Goal: Complete application form

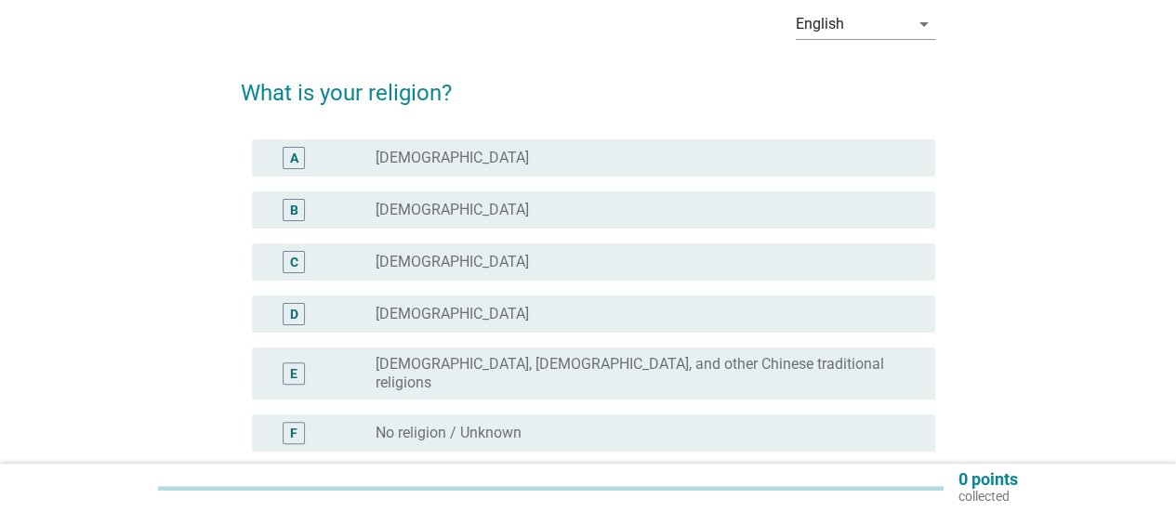
scroll to position [93, 0]
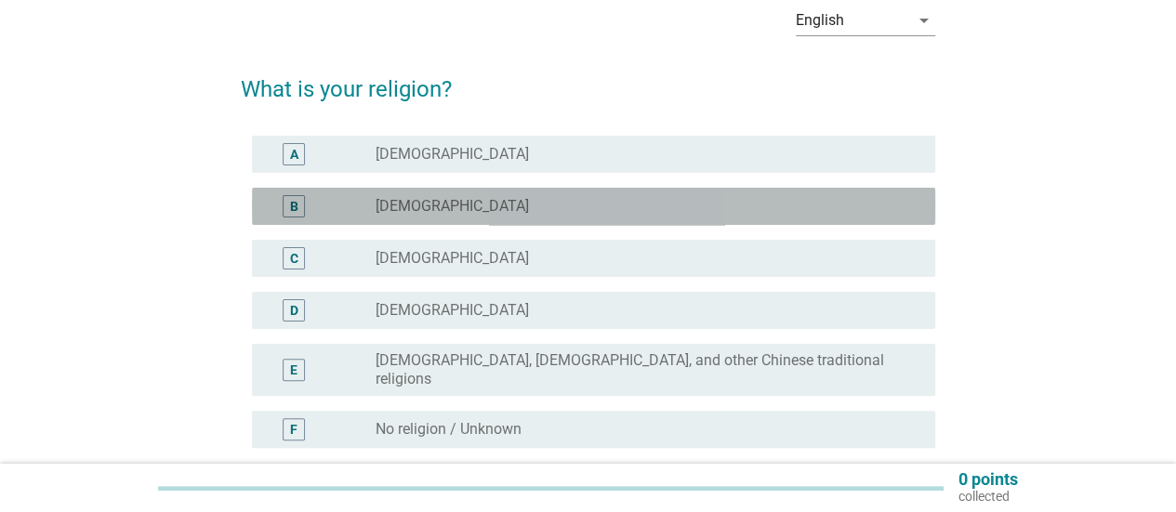
click at [292, 205] on div "B" at bounding box center [294, 207] width 8 height 20
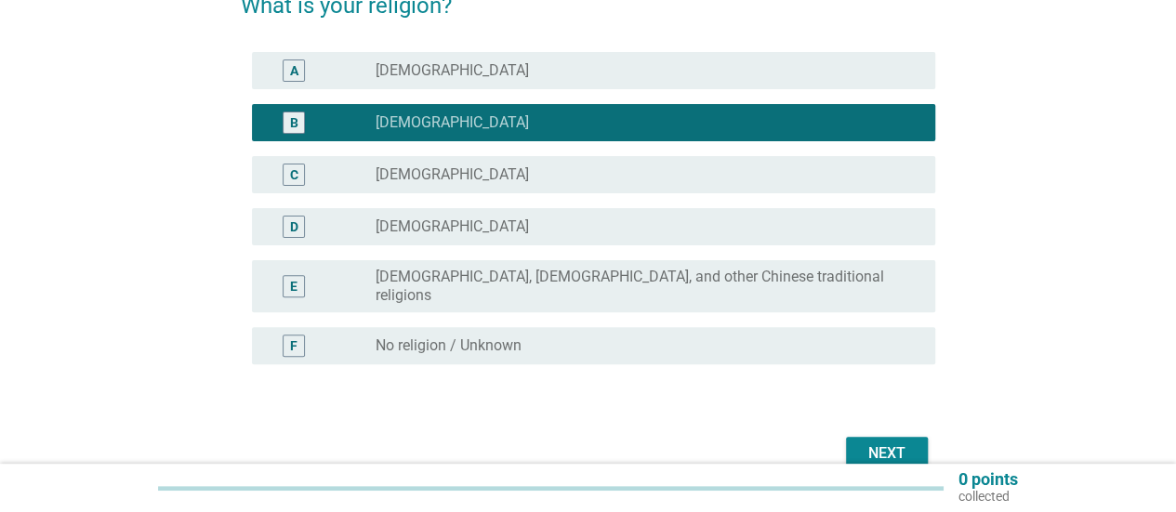
scroll to position [186, 0]
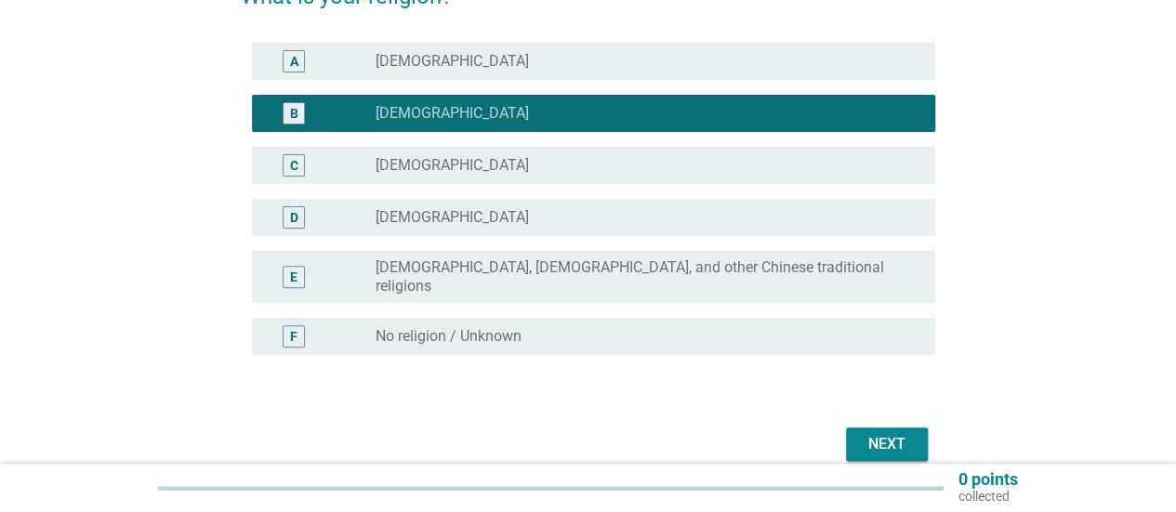
click at [894, 433] on div "Next" at bounding box center [887, 444] width 52 height 22
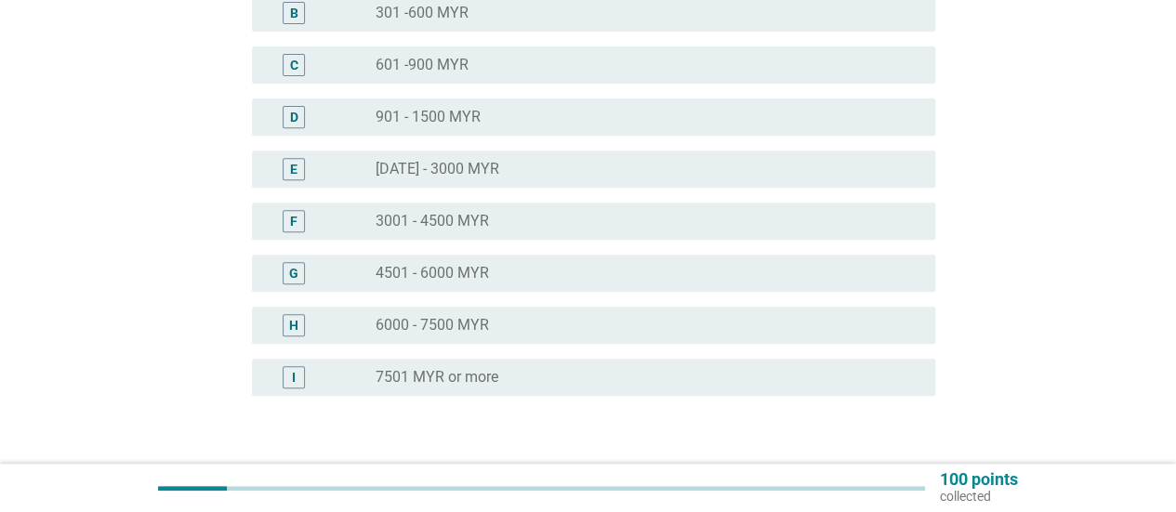
scroll to position [372, 0]
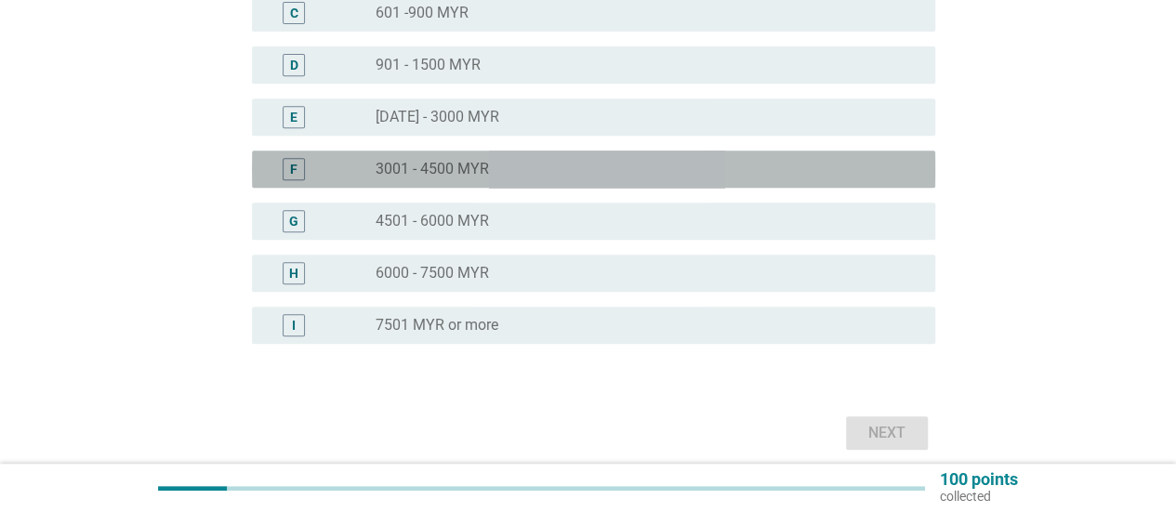
click at [458, 178] on label "3001 - 4500 MYR" at bounding box center [432, 169] width 113 height 19
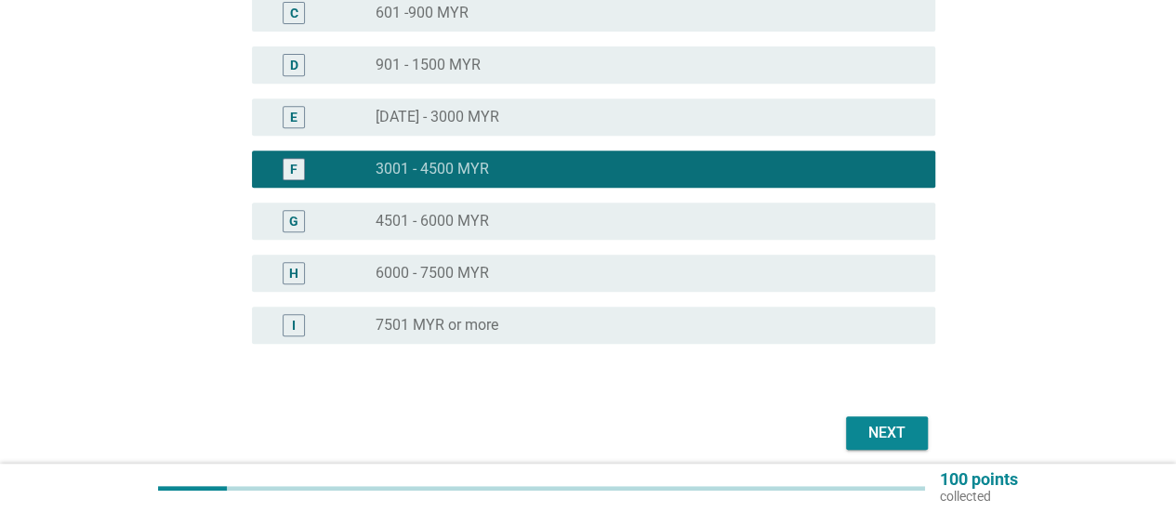
click at [868, 432] on div "Next" at bounding box center [887, 433] width 52 height 22
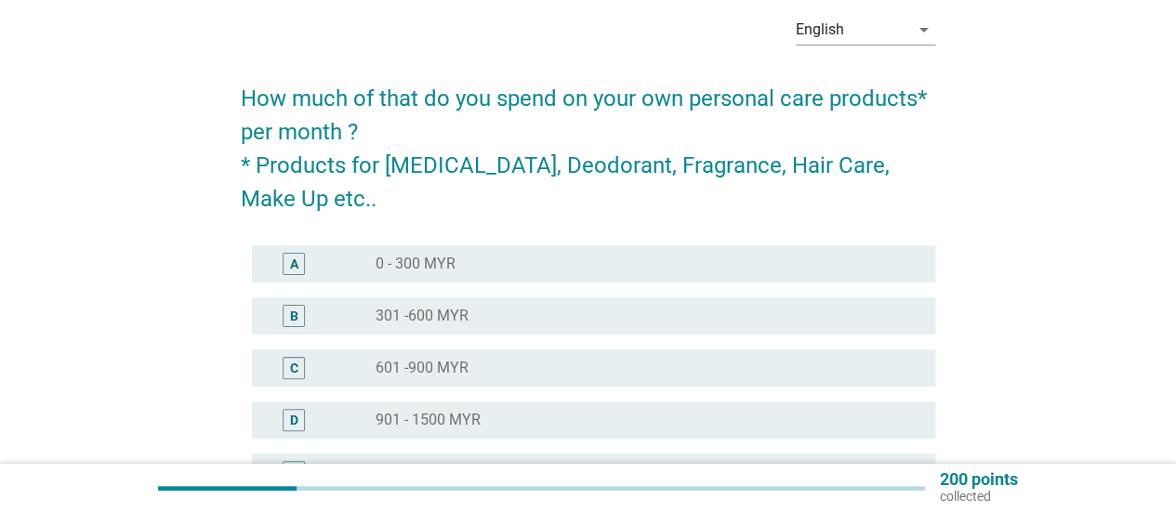
scroll to position [93, 0]
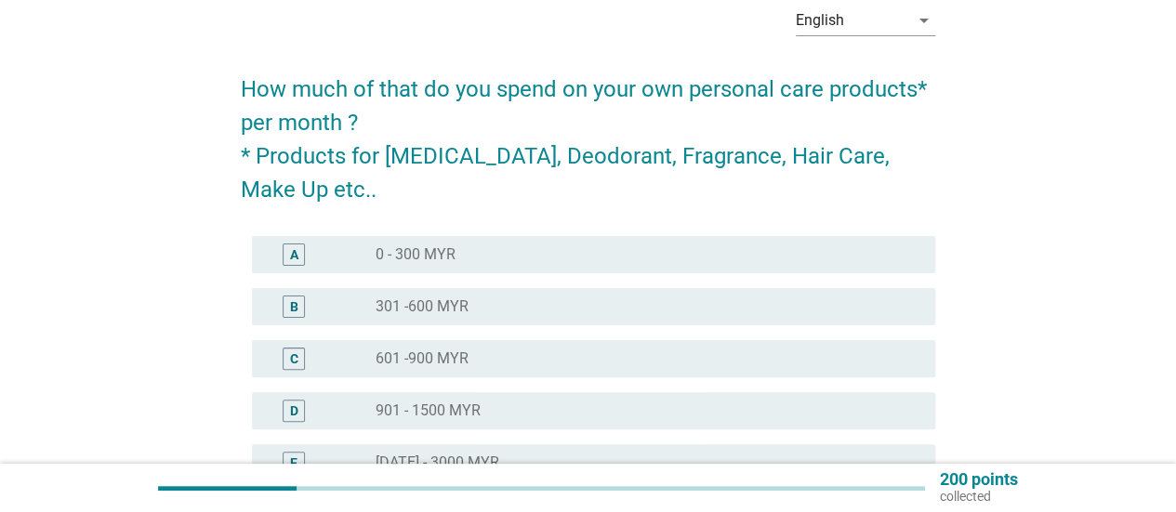
click at [590, 259] on div "radio_button_unchecked 0 - 300 MYR" at bounding box center [641, 254] width 530 height 19
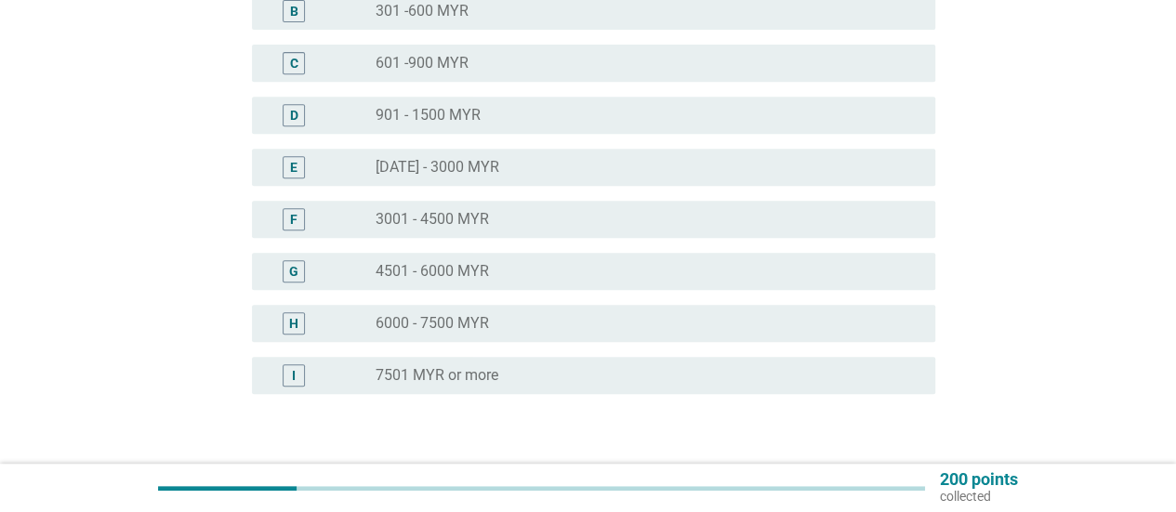
scroll to position [513, 0]
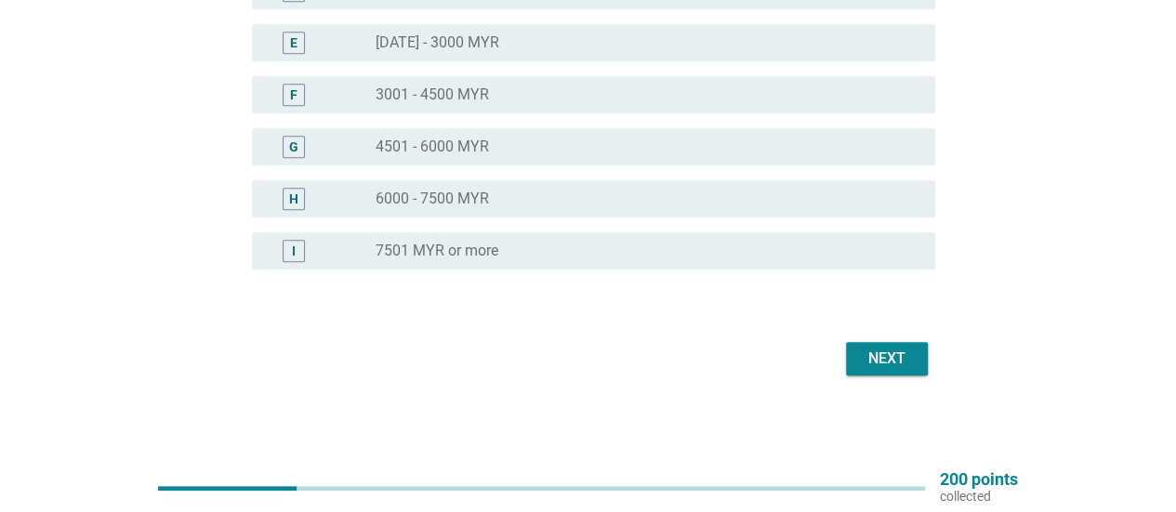
click at [899, 356] on div "Next" at bounding box center [887, 359] width 52 height 22
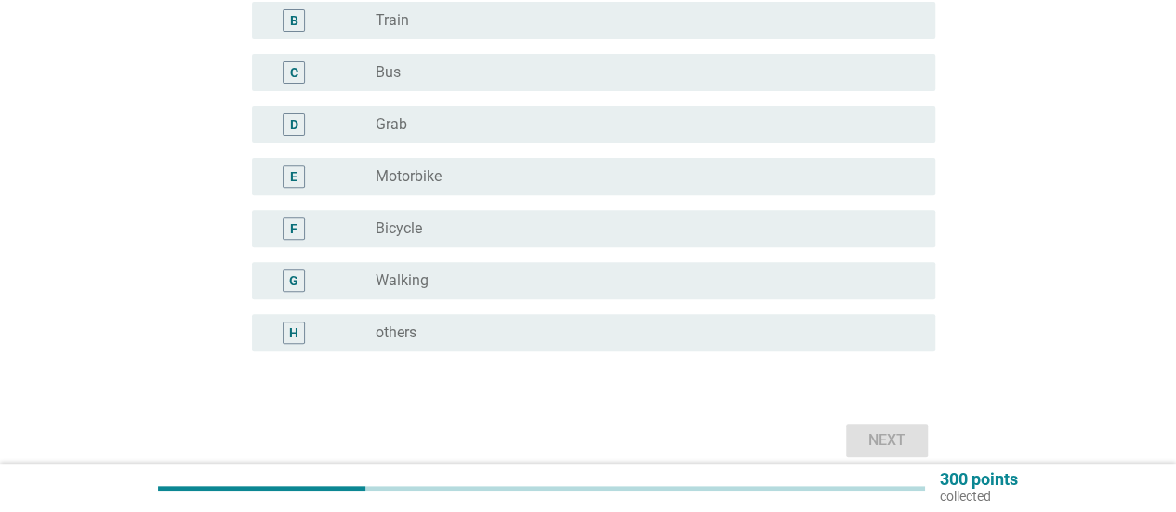
scroll to position [186, 0]
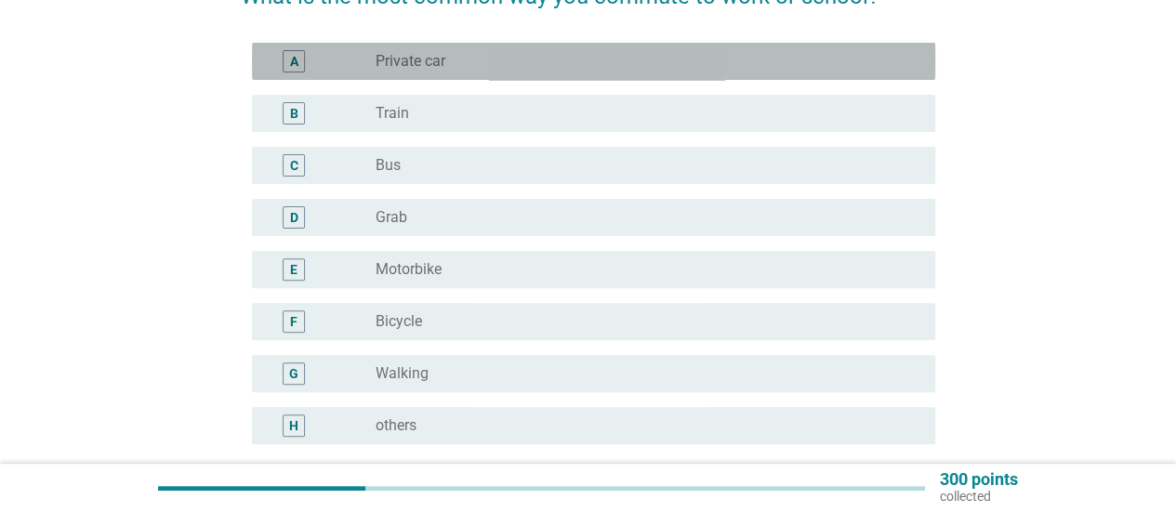
click at [484, 67] on div "radio_button_unchecked Private car" at bounding box center [641, 61] width 530 height 19
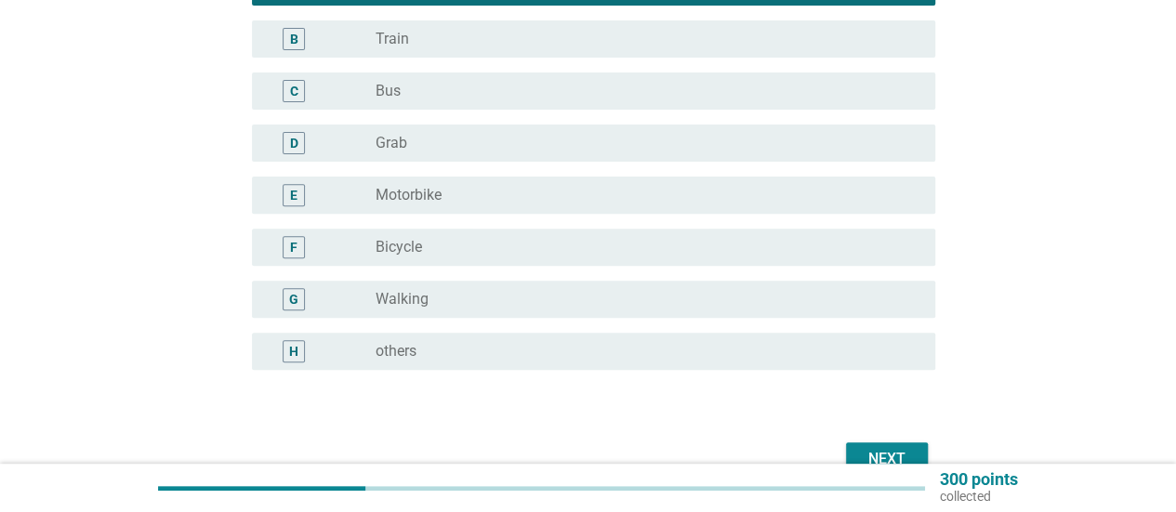
scroll to position [361, 0]
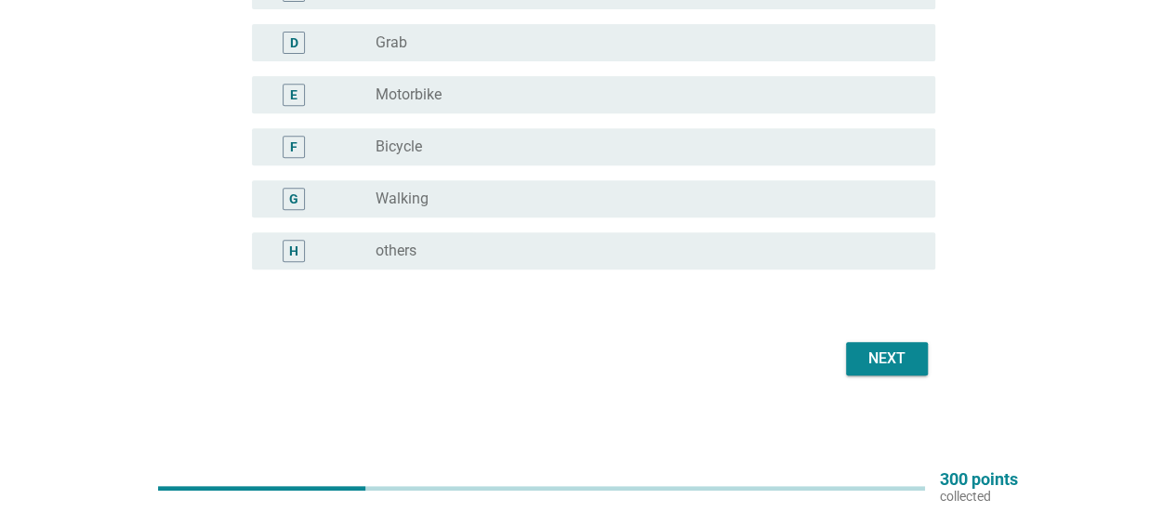
click at [890, 356] on div "Next" at bounding box center [887, 359] width 52 height 22
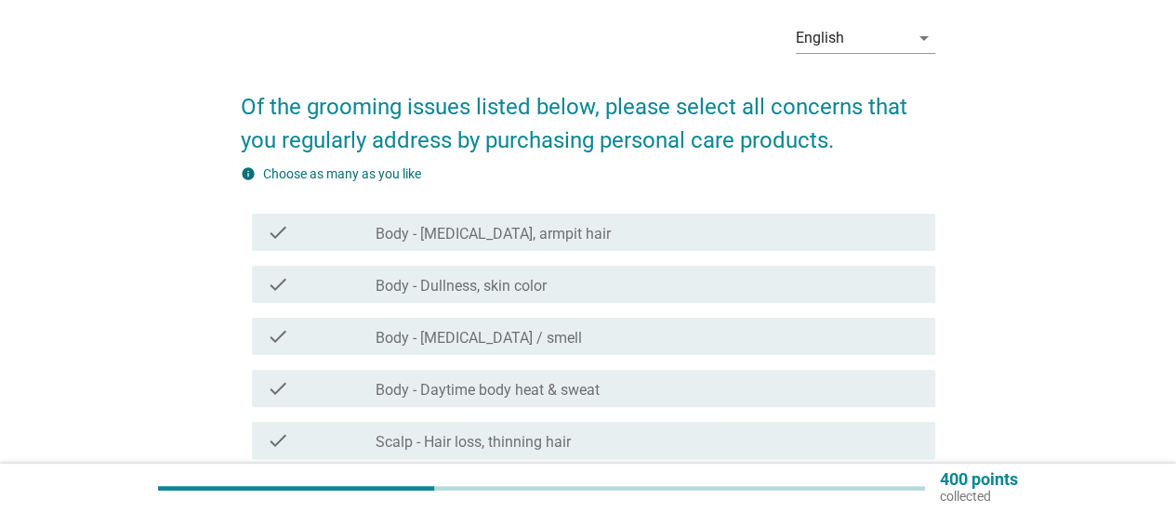
scroll to position [93, 0]
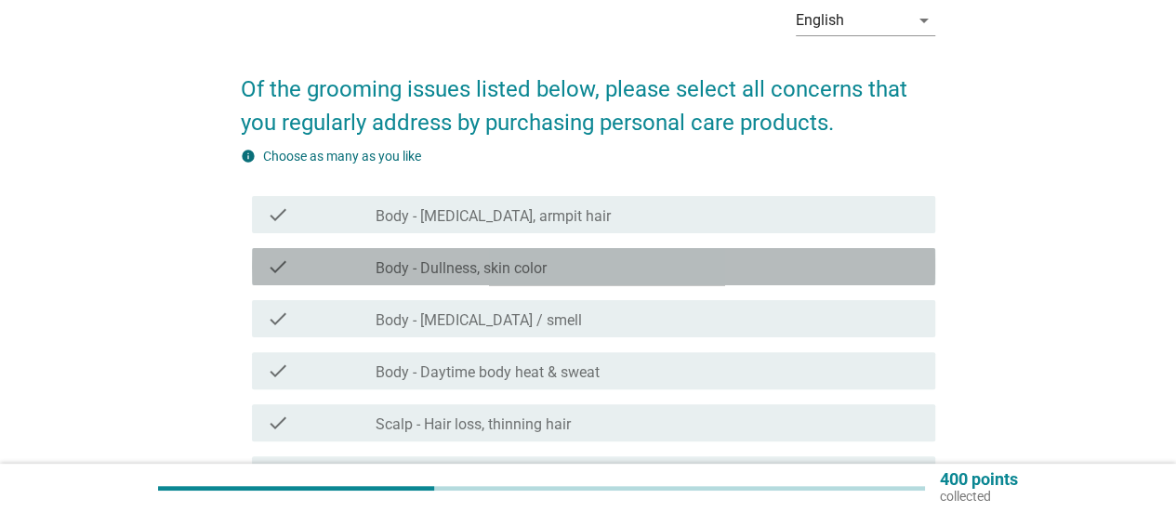
click at [577, 269] on div "check_box_outline_blank Body - Dullness, skin color" at bounding box center [648, 267] width 545 height 22
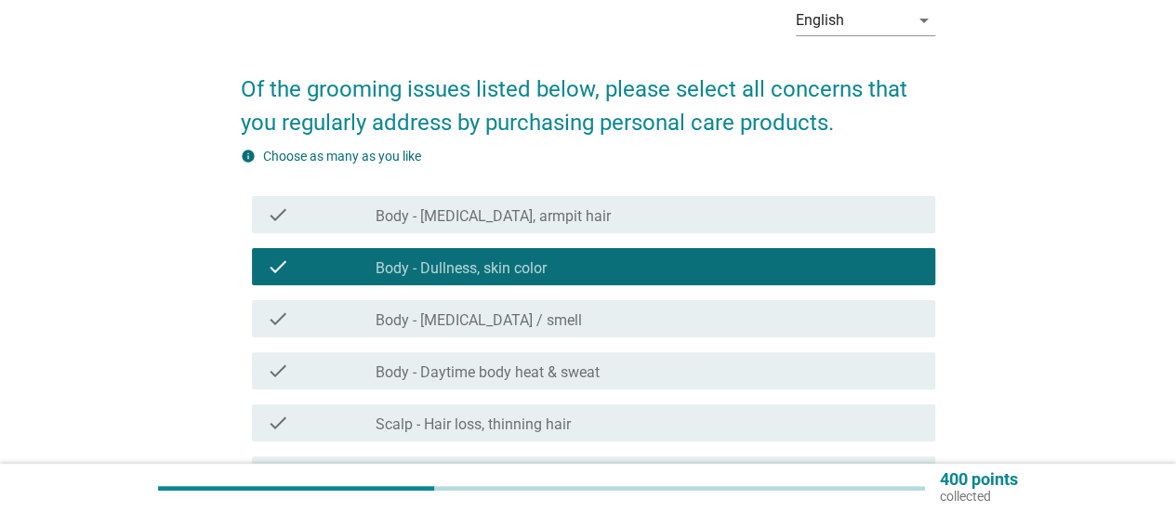
click at [582, 272] on div "check_box_outline_blank Body - Dullness, skin color" at bounding box center [648, 267] width 545 height 22
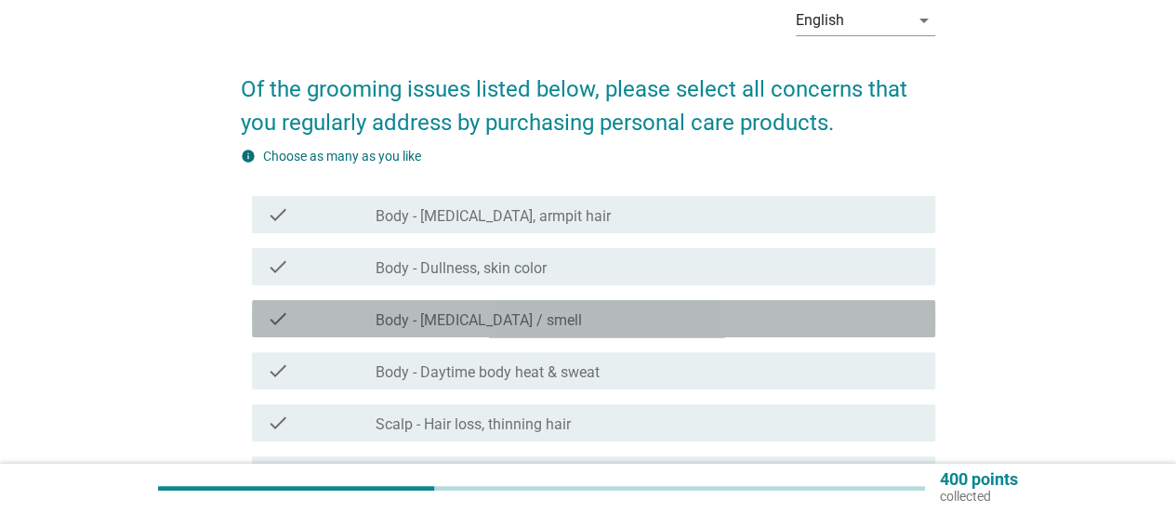
click at [548, 314] on div "check_box_outline_blank Body - [MEDICAL_DATA] / smell" at bounding box center [648, 319] width 545 height 22
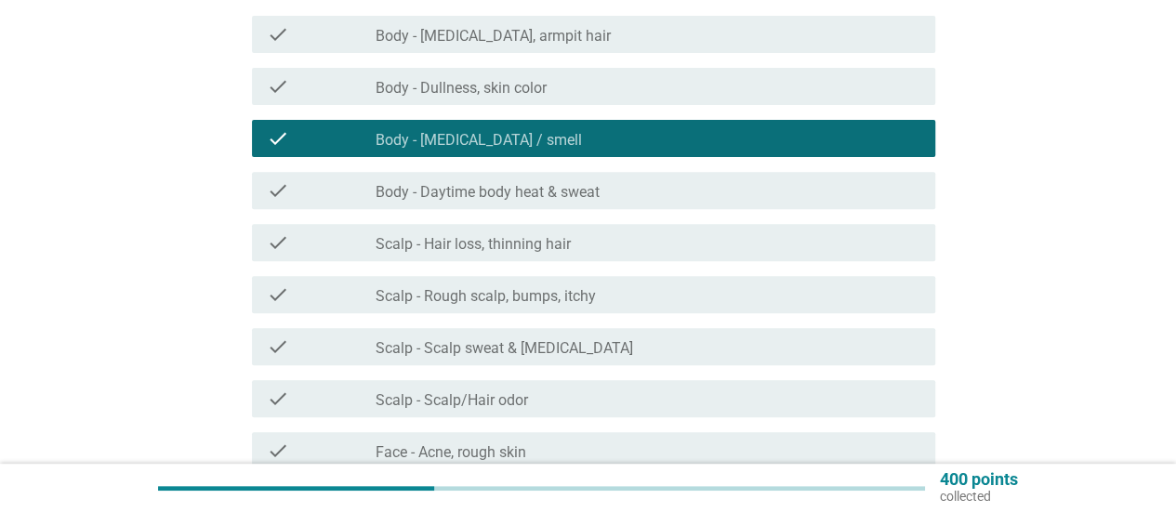
scroll to position [279, 0]
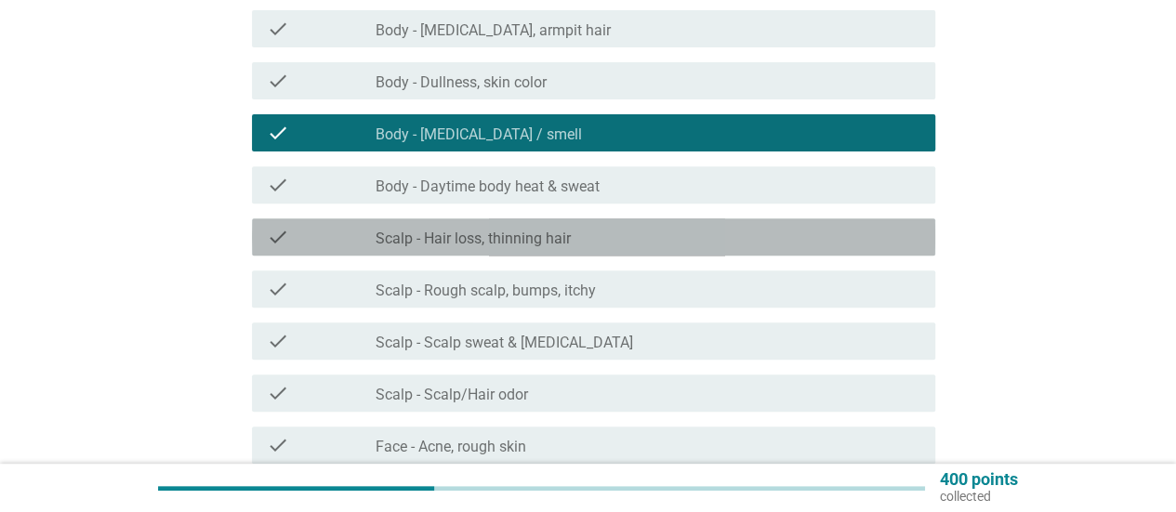
click at [531, 243] on label "Scalp - Hair loss, thinning hair" at bounding box center [473, 239] width 195 height 19
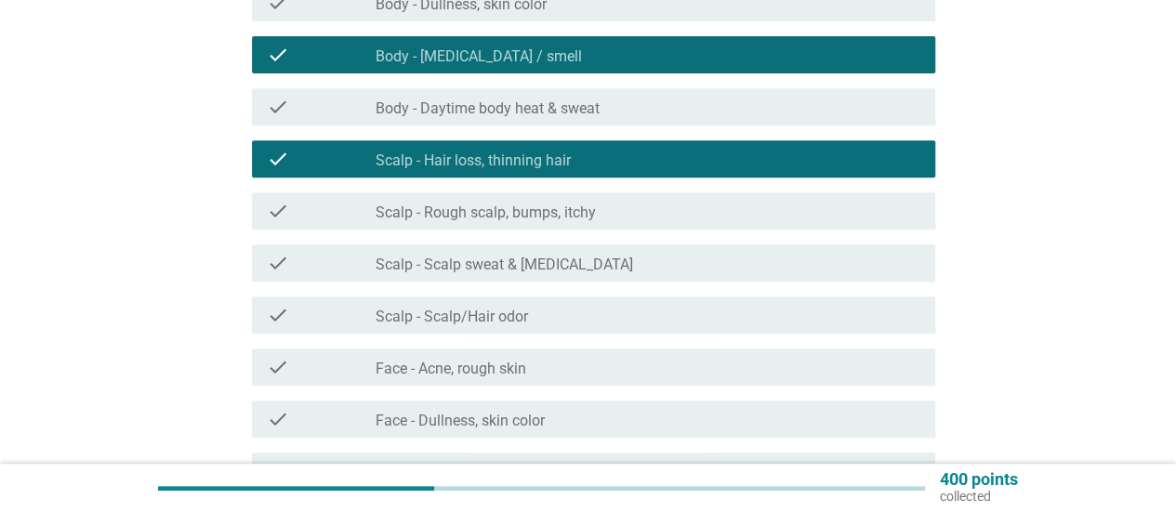
scroll to position [372, 0]
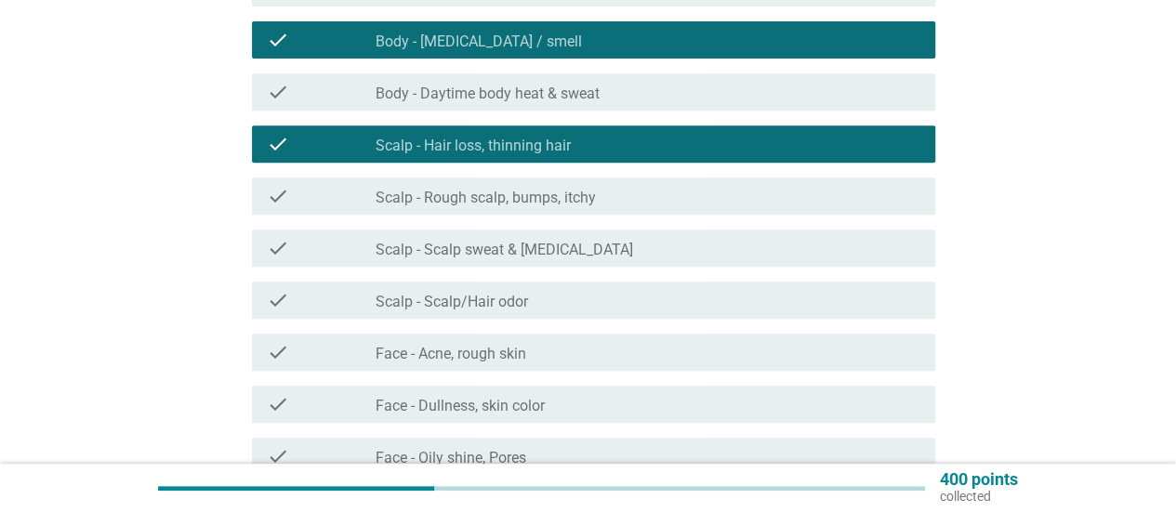
click at [547, 358] on div "check_box_outline_blank Face - Acne, rough skin" at bounding box center [648, 352] width 545 height 22
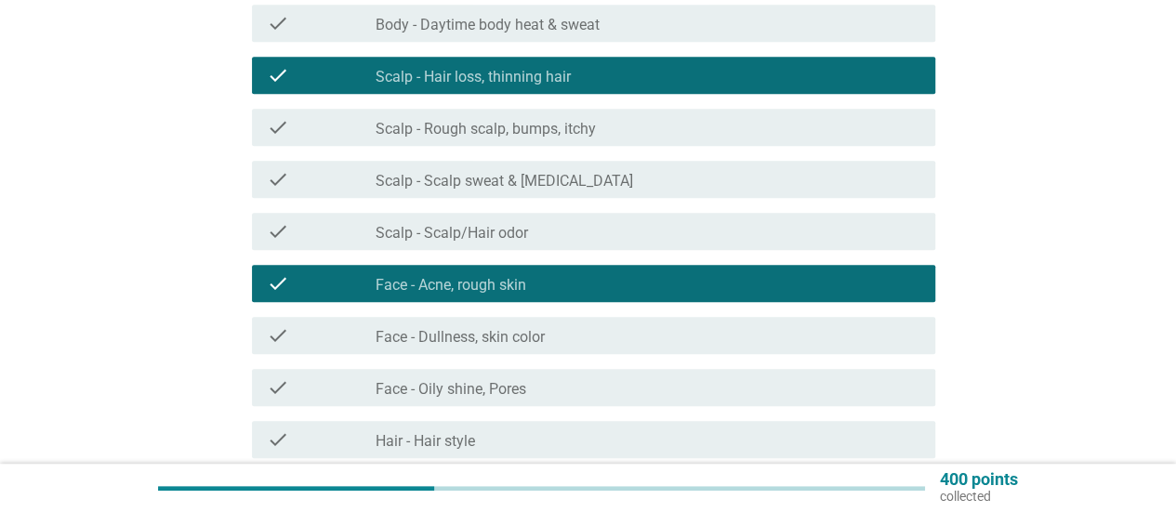
scroll to position [465, 0]
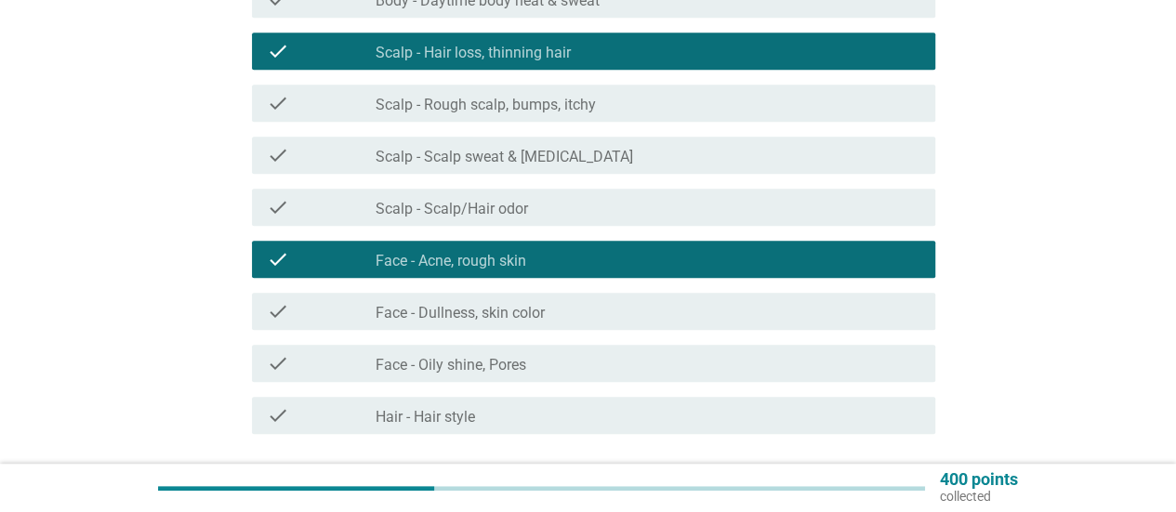
click at [508, 358] on label "Face - Oily shine, Pores" at bounding box center [451, 365] width 151 height 19
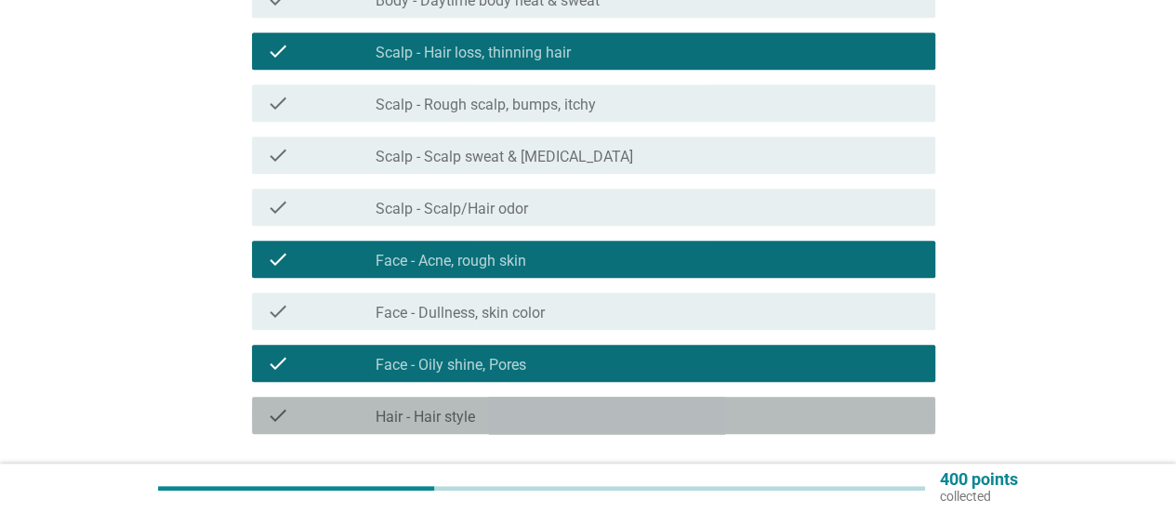
click at [484, 420] on div "check_box_outline_blank Hair - Hair style" at bounding box center [648, 415] width 545 height 22
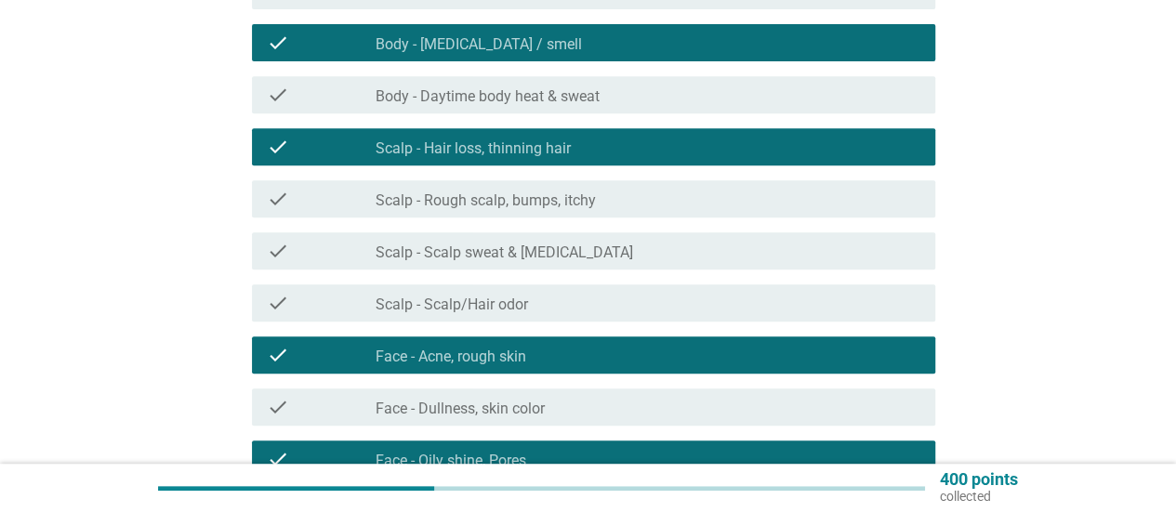
scroll to position [236, 0]
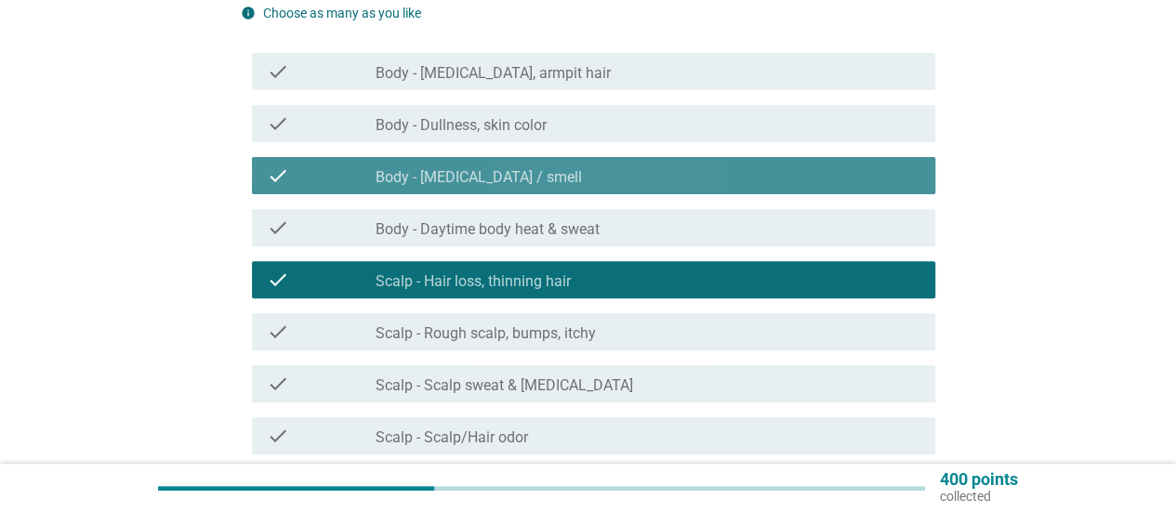
click at [448, 177] on label "Body - [MEDICAL_DATA] / smell" at bounding box center [479, 177] width 206 height 19
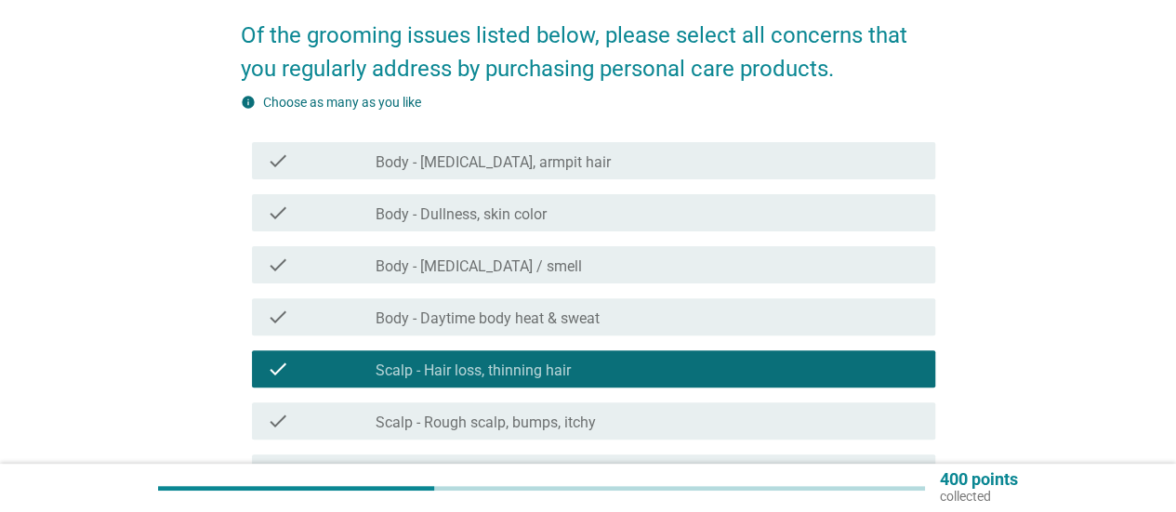
scroll to position [143, 0]
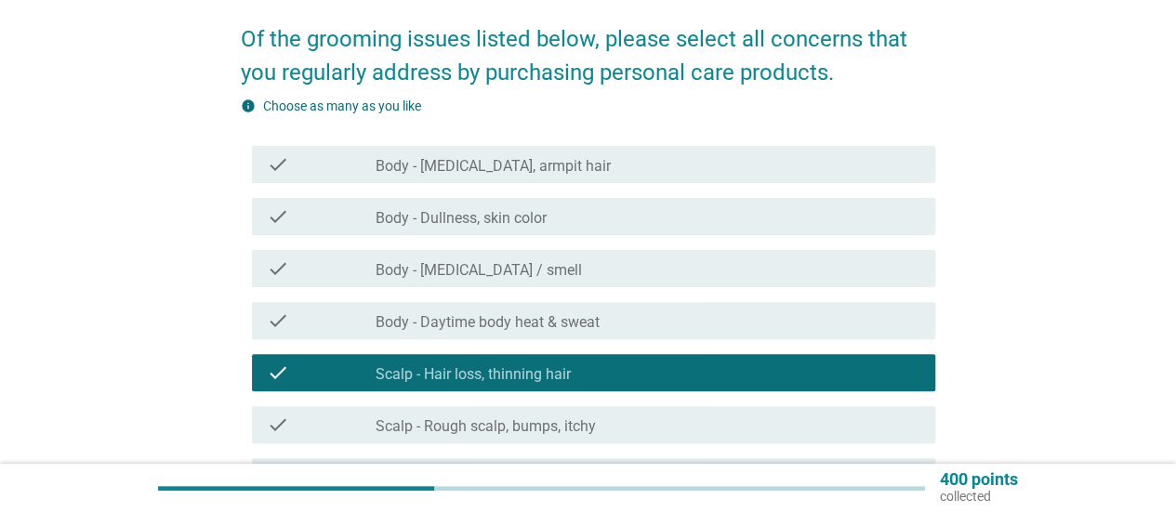
click at [496, 267] on label "Body - [MEDICAL_DATA] / smell" at bounding box center [479, 270] width 206 height 19
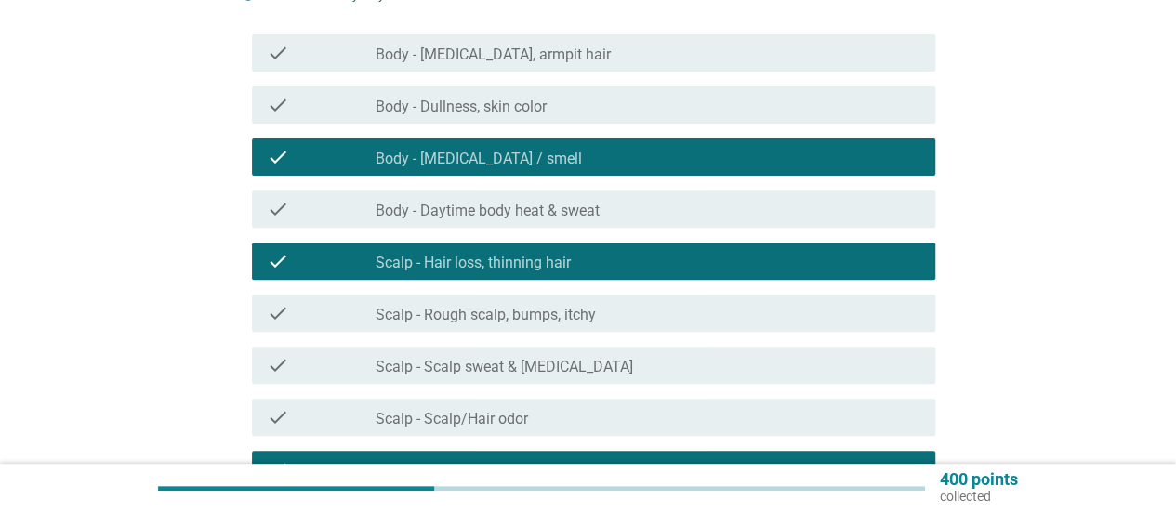
scroll to position [329, 0]
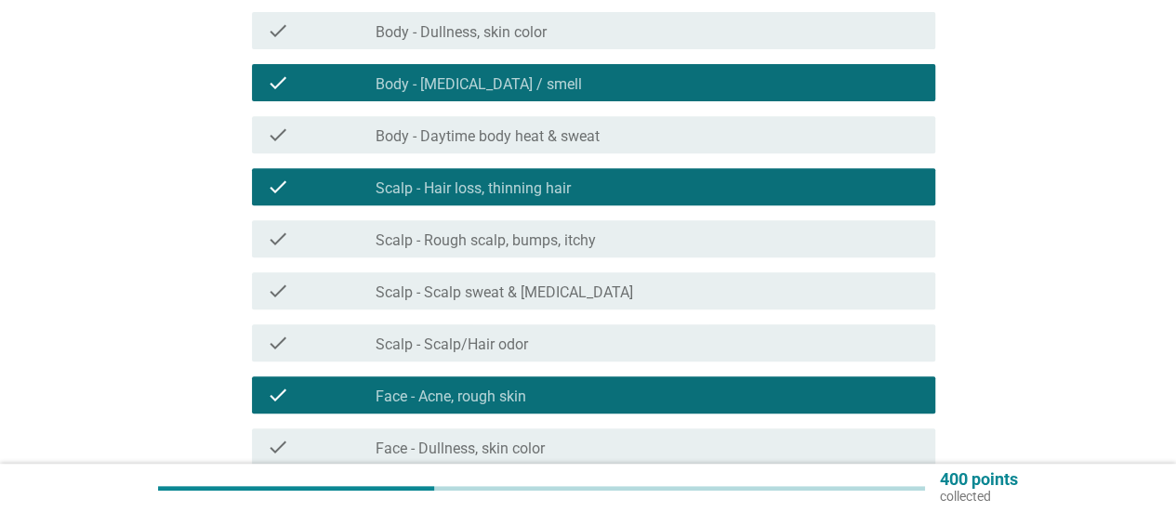
click at [509, 88] on label "Body - [MEDICAL_DATA] / smell" at bounding box center [479, 84] width 206 height 19
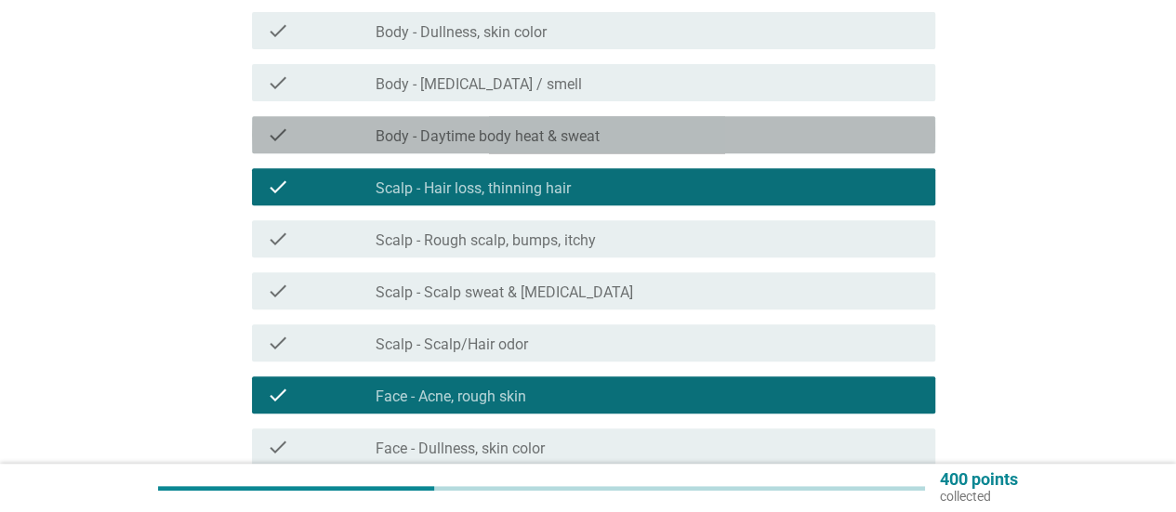
click at [502, 131] on label "Body - Daytime body heat & sweat" at bounding box center [488, 136] width 224 height 19
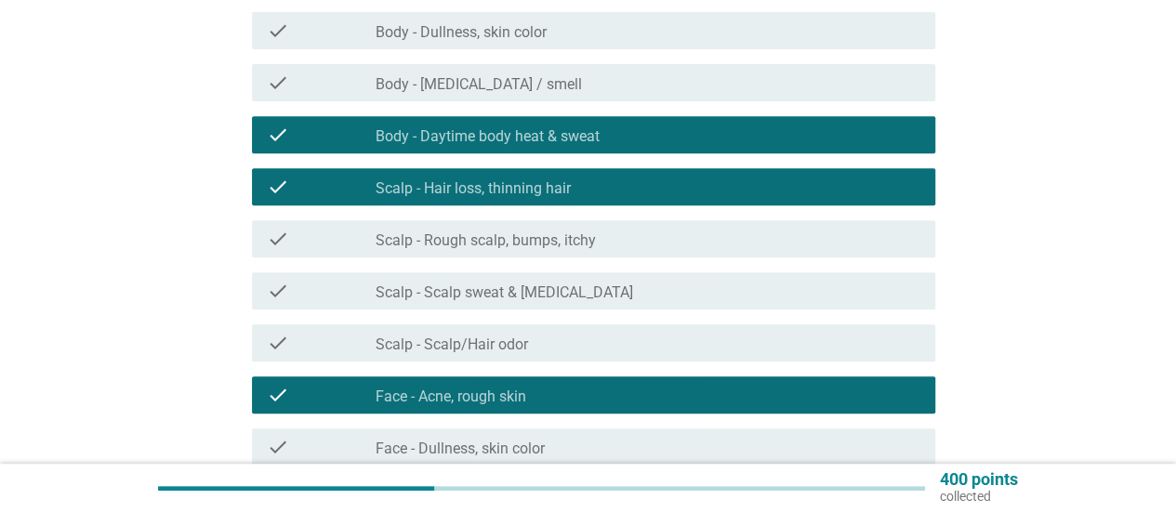
scroll to position [422, 0]
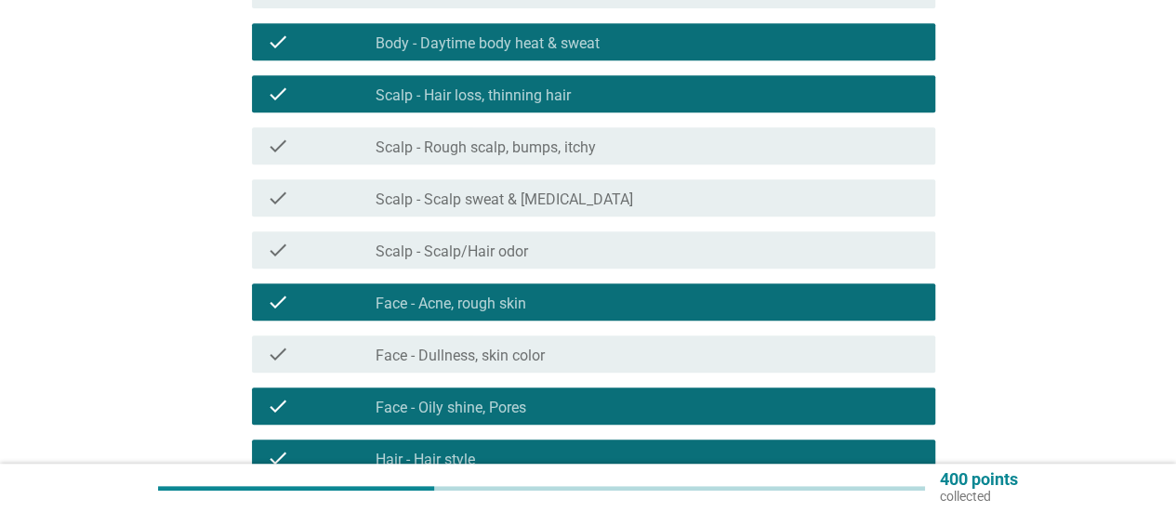
click at [531, 205] on label "Scalp - Scalp sweat & [MEDICAL_DATA]" at bounding box center [505, 200] width 258 height 19
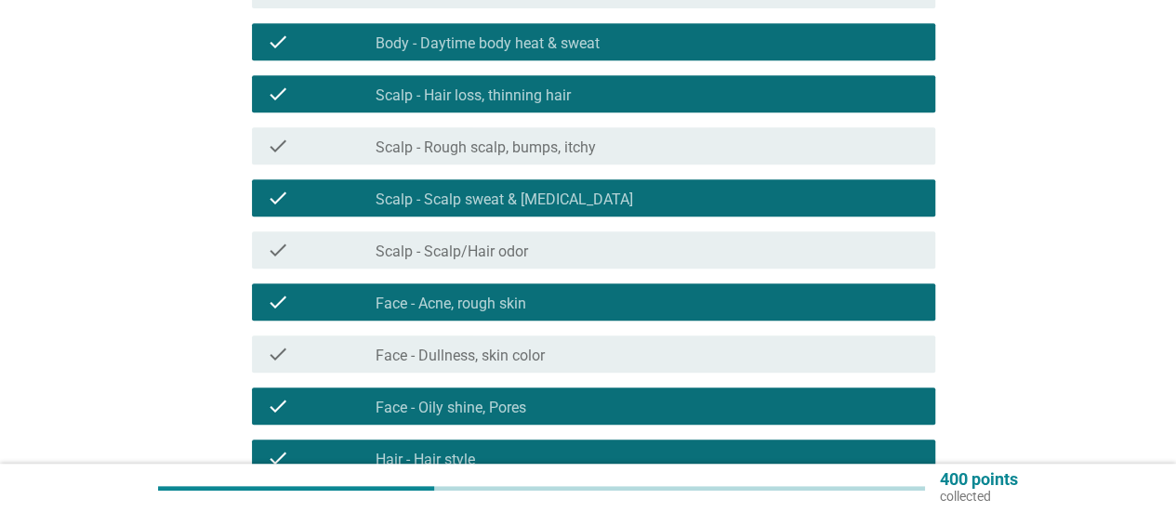
click at [531, 205] on label "Scalp - Scalp sweat & [MEDICAL_DATA]" at bounding box center [505, 200] width 258 height 19
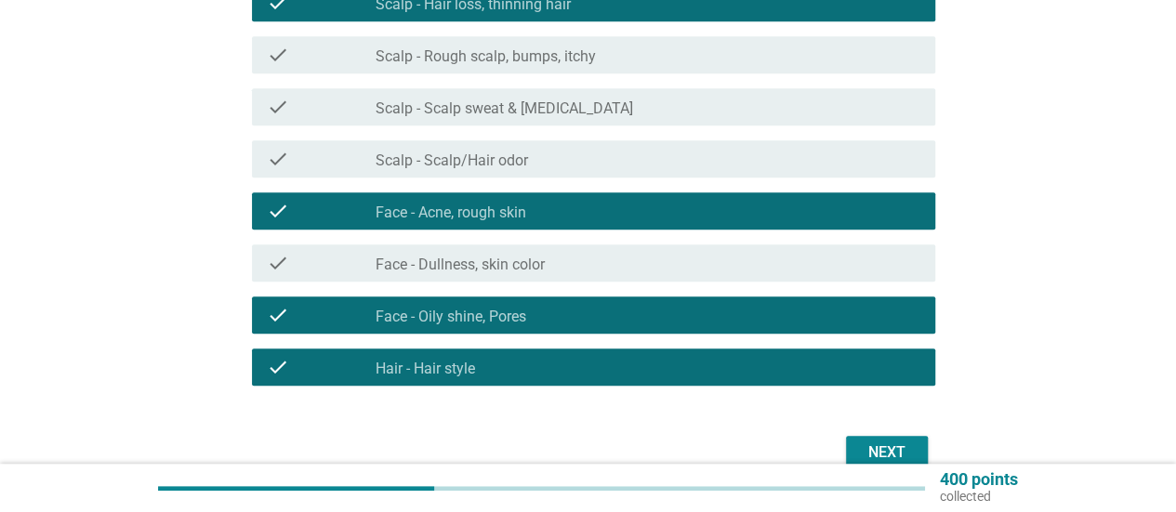
scroll to position [515, 0]
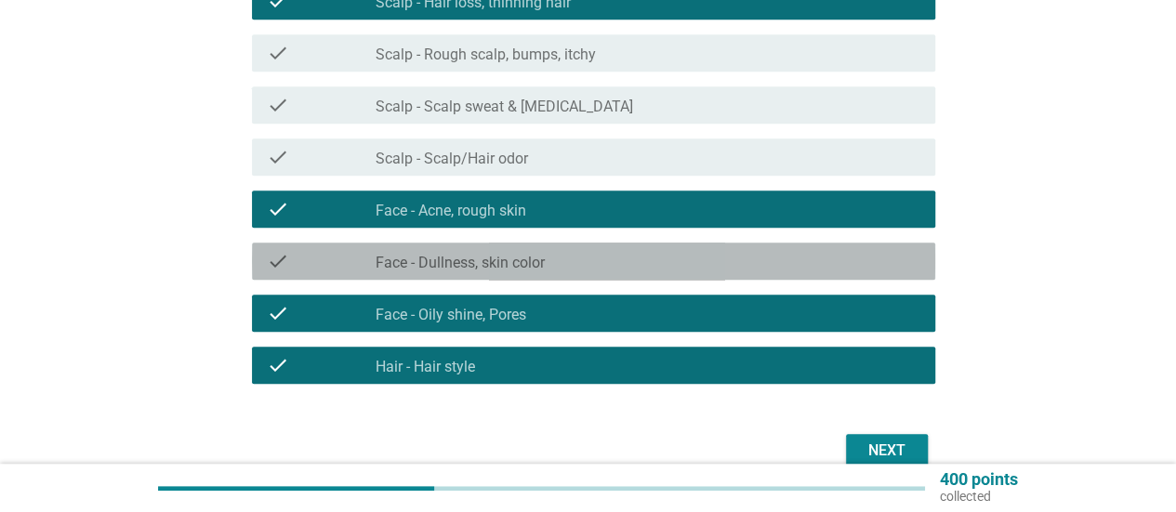
click at [565, 273] on div "check check_box_outline_blank Face - Dullness, skin color" at bounding box center [593, 261] width 683 height 37
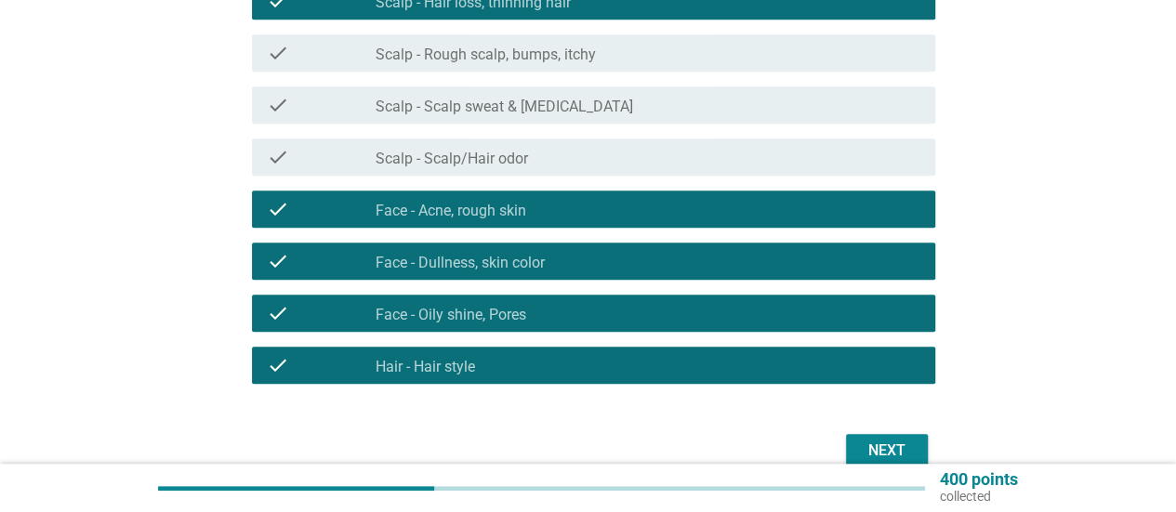
click at [893, 445] on div "Next" at bounding box center [887, 451] width 52 height 22
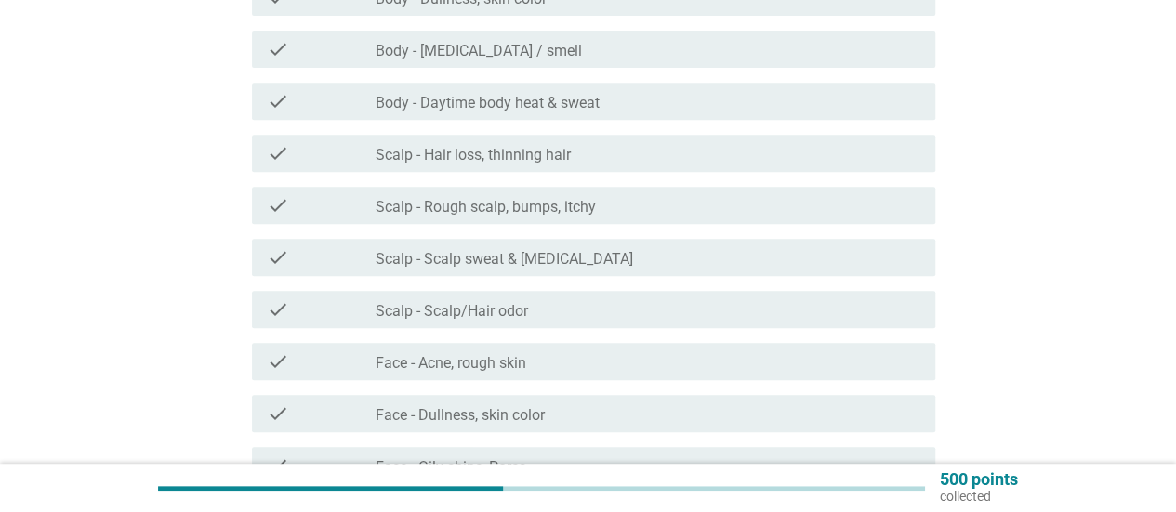
scroll to position [372, 0]
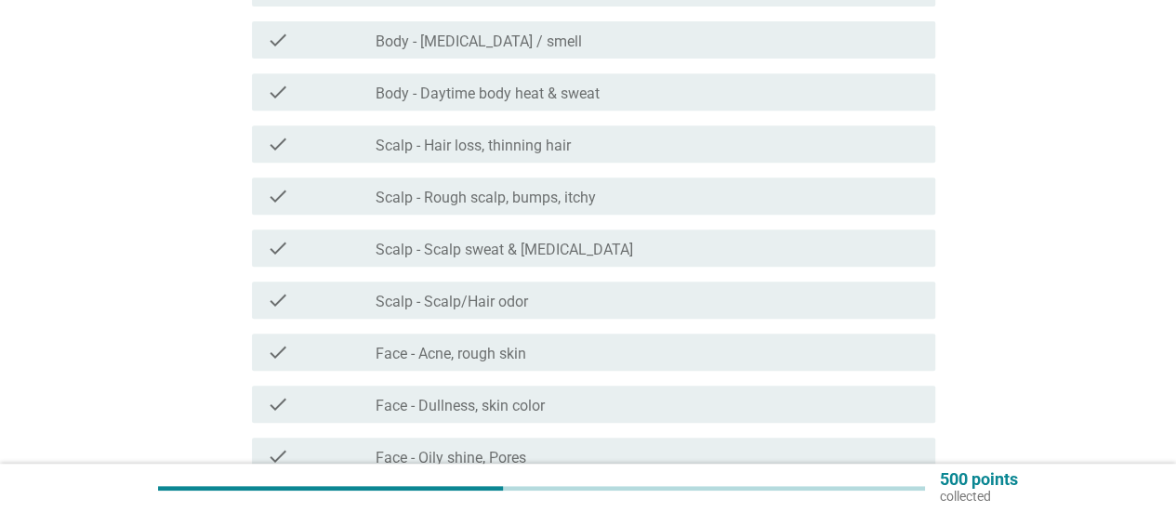
click at [530, 359] on div "check_box_outline_blank Face - Acne, rough skin" at bounding box center [648, 352] width 545 height 22
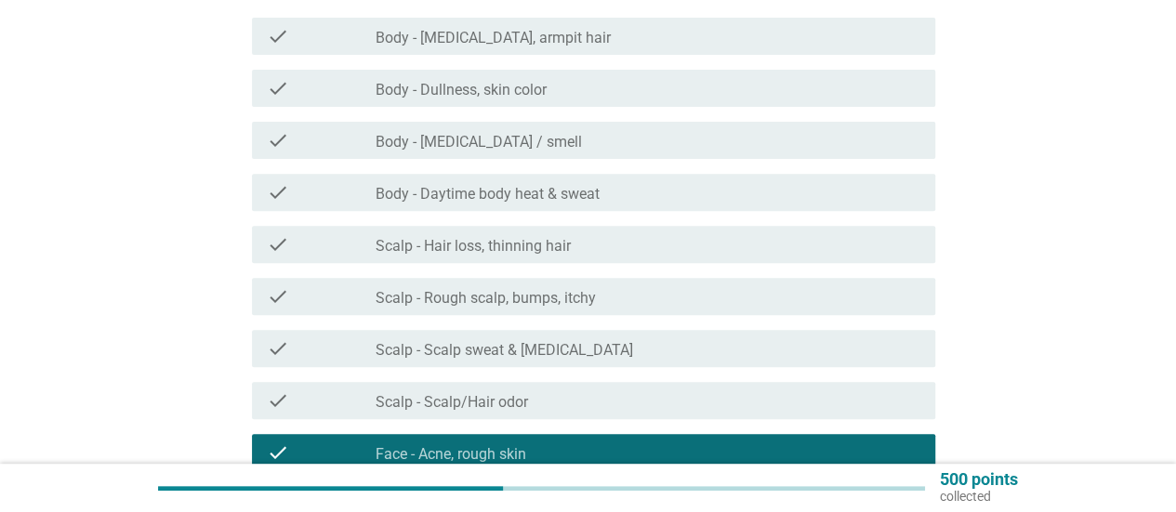
scroll to position [279, 0]
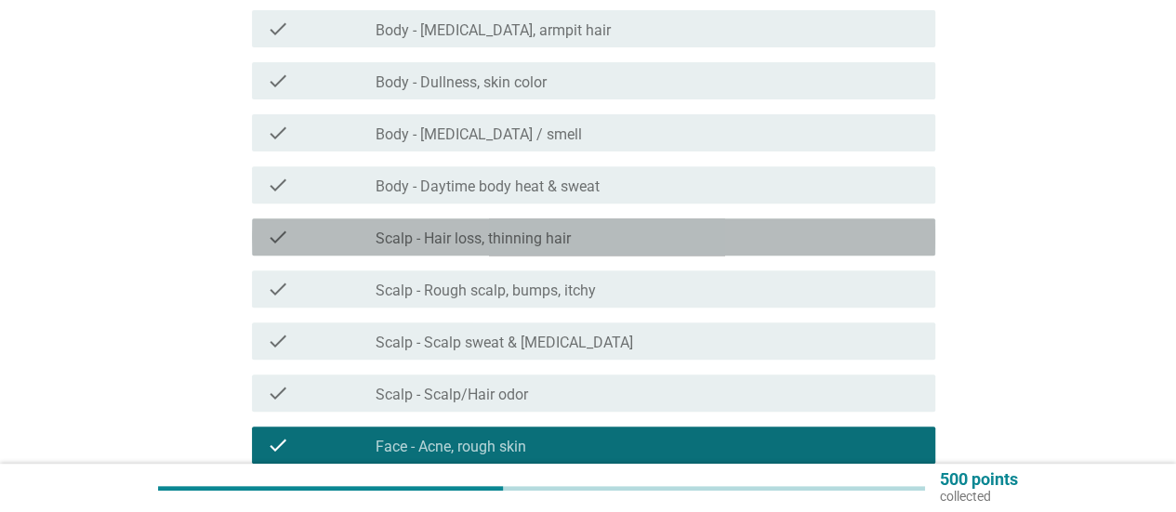
click at [548, 250] on div "check check_box_outline_blank Scalp - Hair loss, thinning hair" at bounding box center [593, 236] width 683 height 37
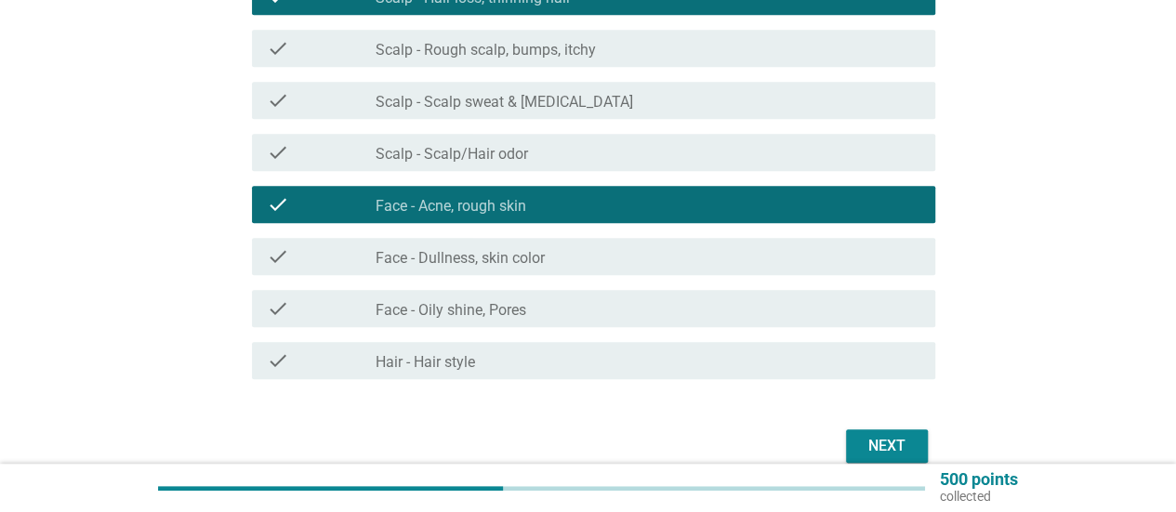
scroll to position [558, 0]
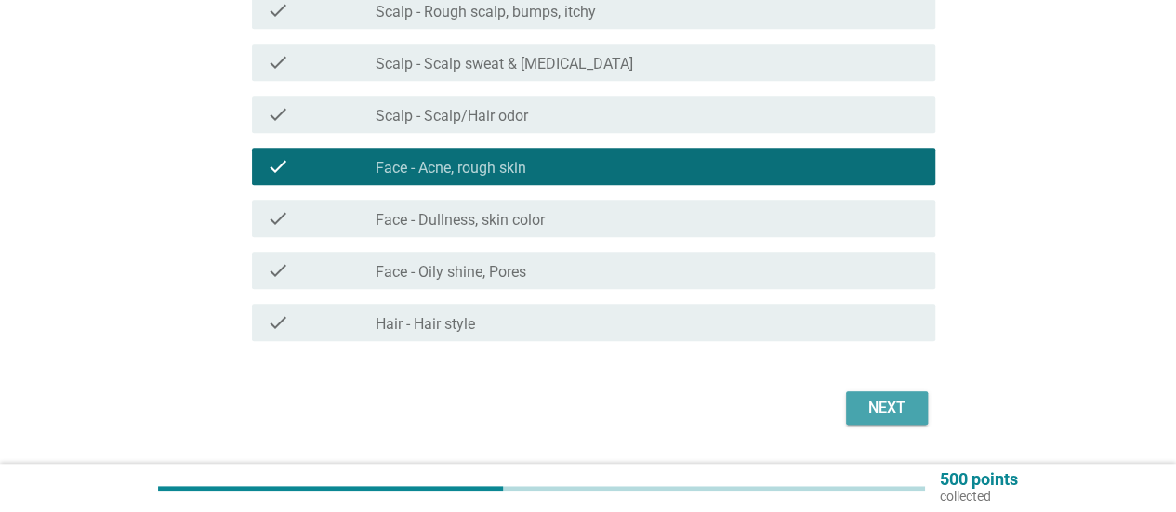
click at [911, 409] on div "Next" at bounding box center [887, 408] width 52 height 22
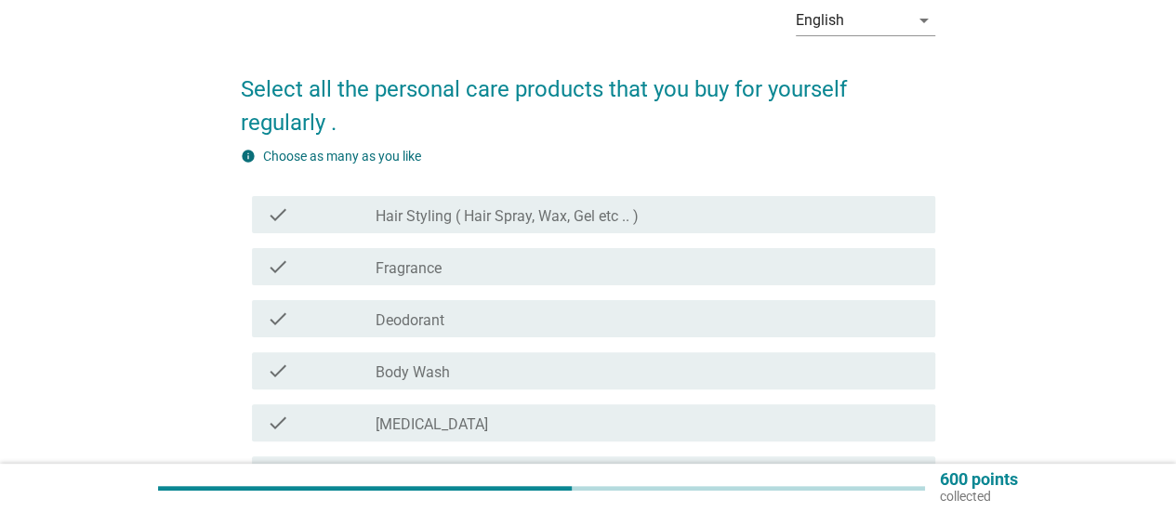
scroll to position [186, 0]
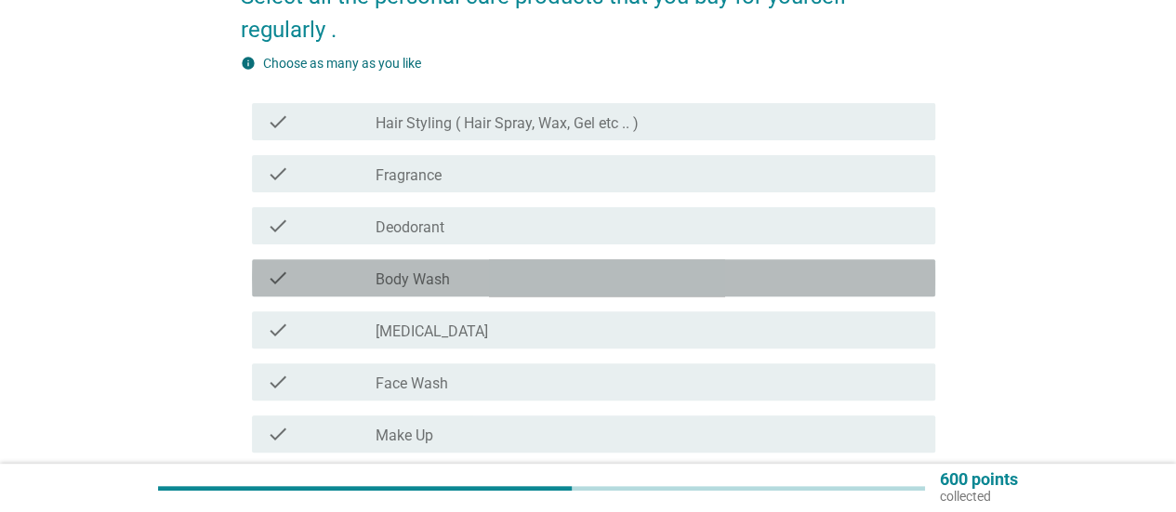
click at [454, 279] on div "check_box_outline_blank Body Wash" at bounding box center [648, 278] width 545 height 22
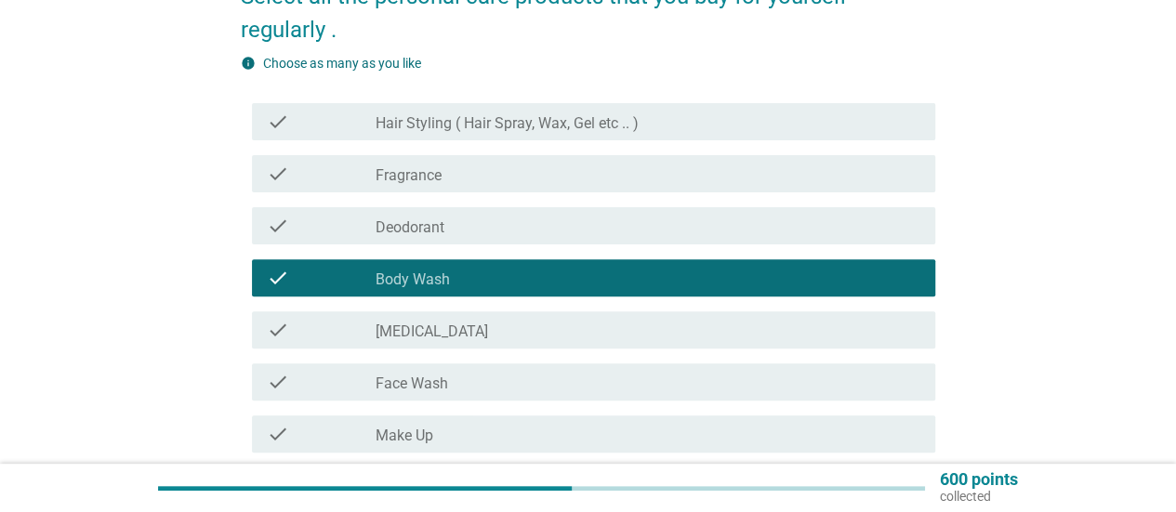
click at [446, 326] on div "check_box_outline_blank [MEDICAL_DATA]" at bounding box center [648, 330] width 545 height 22
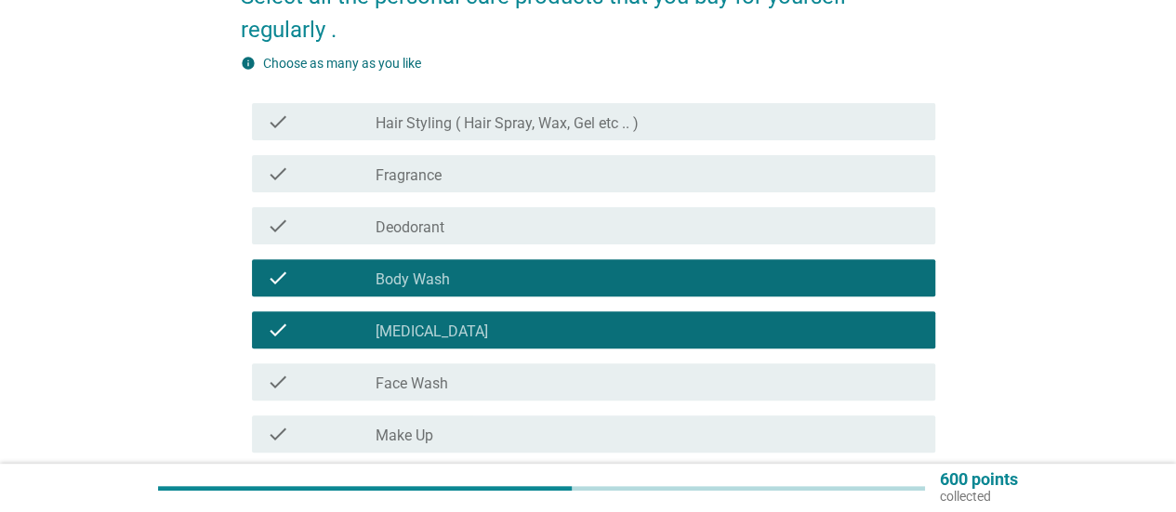
click at [451, 377] on div "check_box_outline_blank Face Wash" at bounding box center [648, 382] width 545 height 22
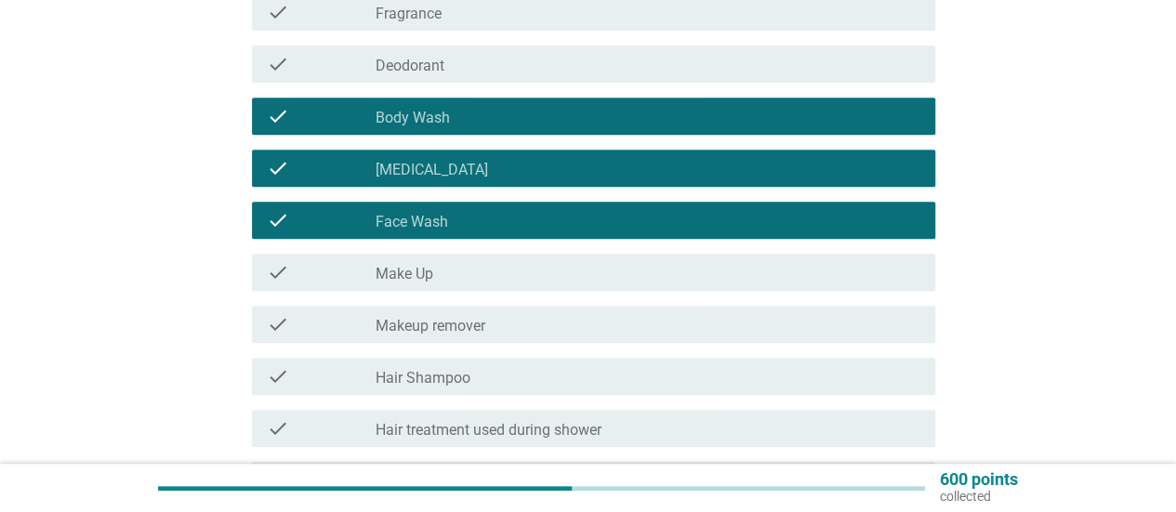
scroll to position [372, 0]
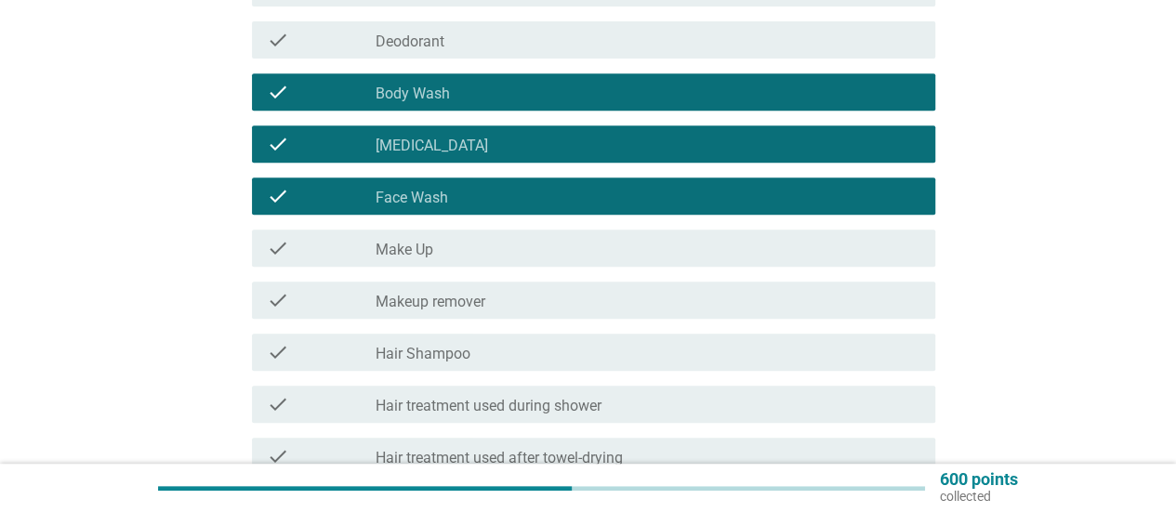
click at [469, 350] on label "Hair Shampoo" at bounding box center [423, 354] width 95 height 19
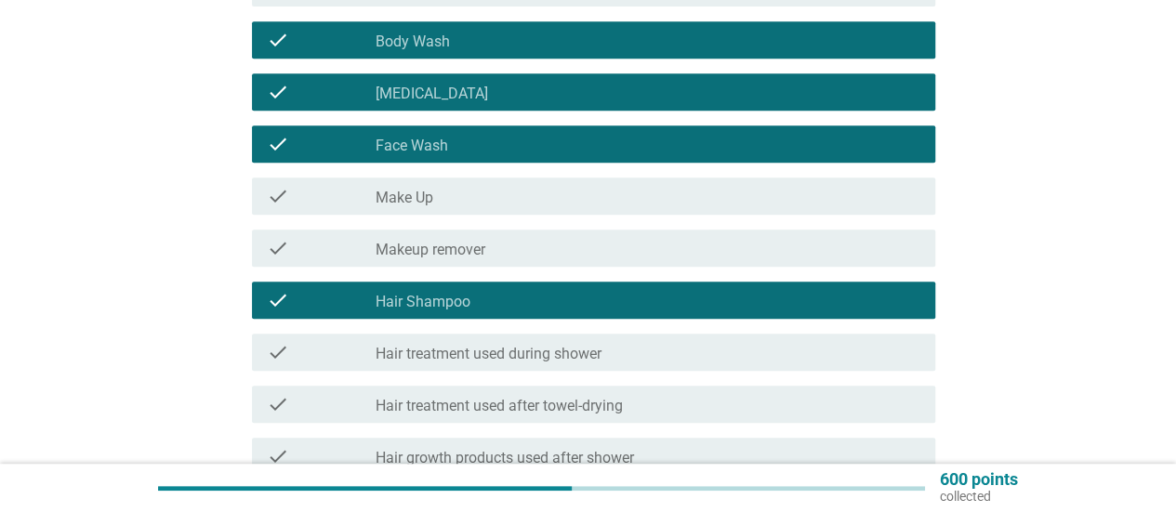
scroll to position [465, 0]
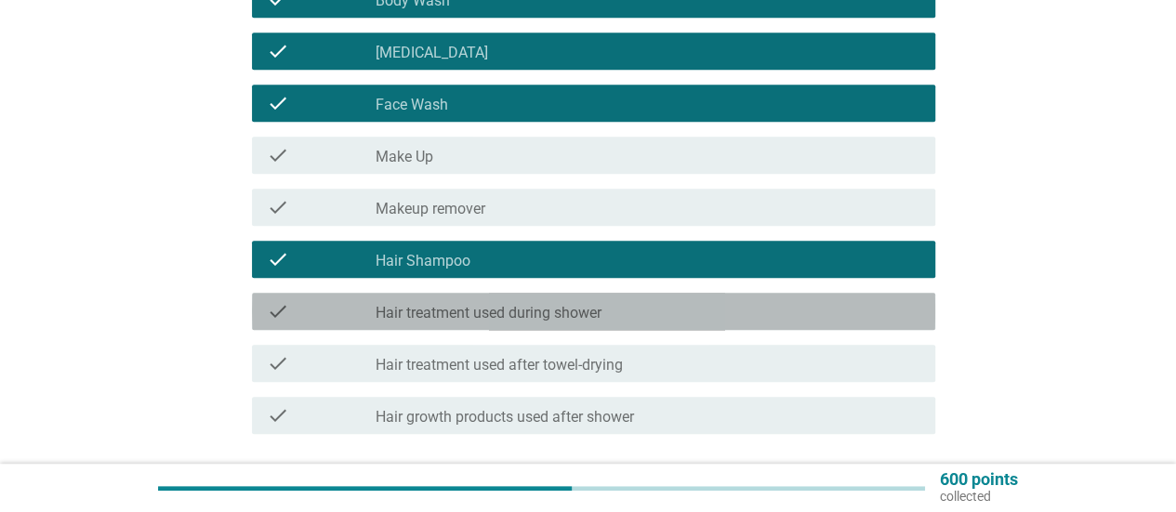
click at [504, 316] on label "Hair treatment used during shower" at bounding box center [489, 313] width 226 height 19
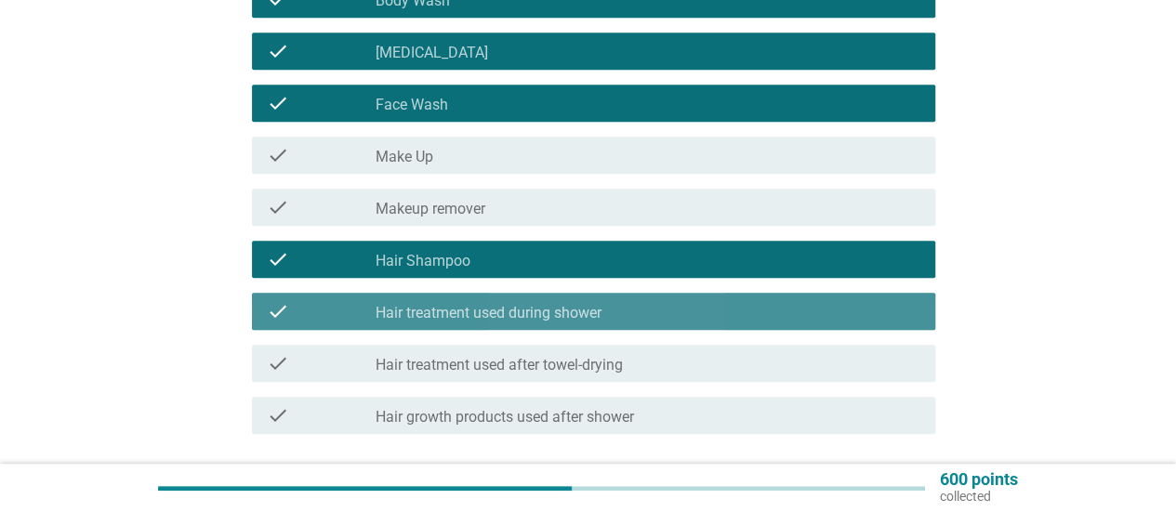
click at [504, 316] on label "Hair treatment used during shower" at bounding box center [489, 313] width 226 height 19
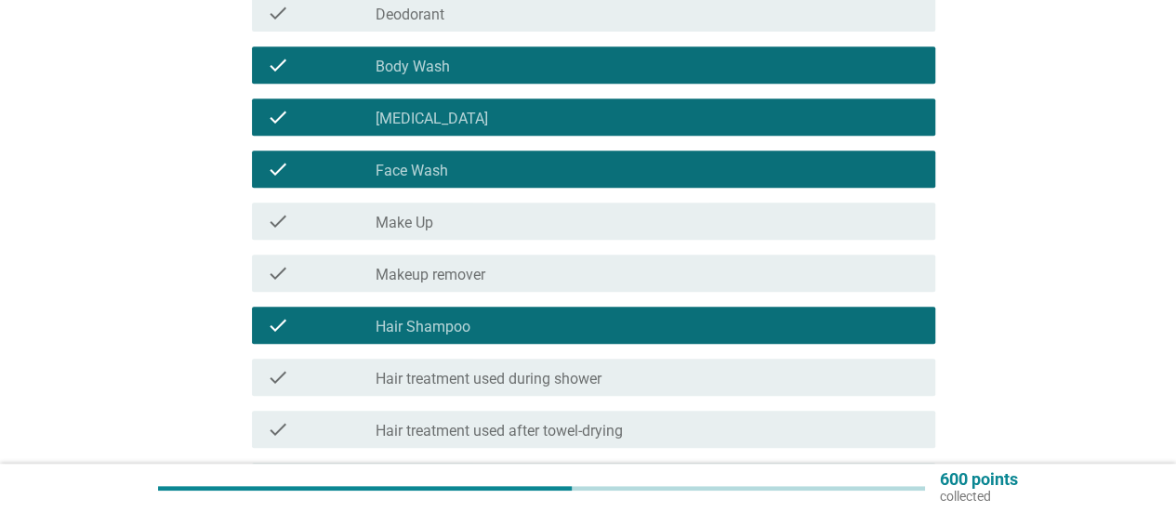
scroll to position [372, 0]
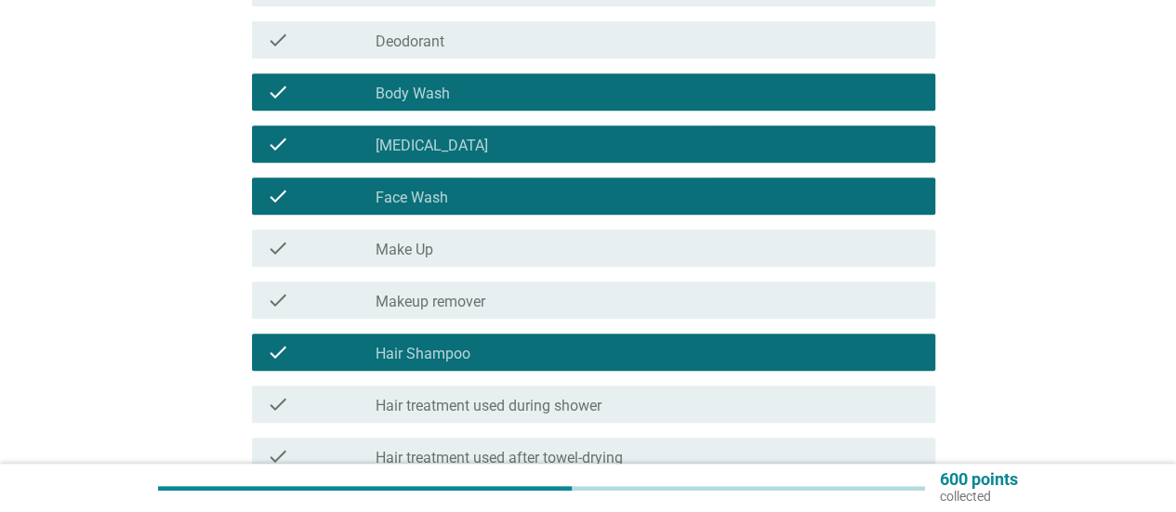
click at [569, 253] on div "check_box_outline_blank Make Up" at bounding box center [648, 248] width 545 height 22
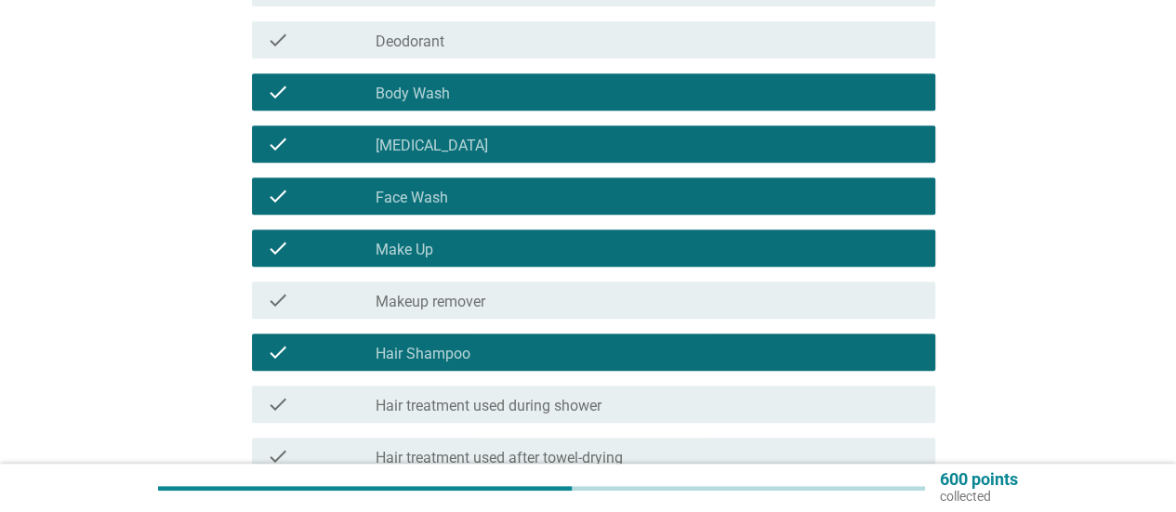
click at [559, 292] on div "check_box_outline_blank Makeup remover" at bounding box center [648, 300] width 545 height 22
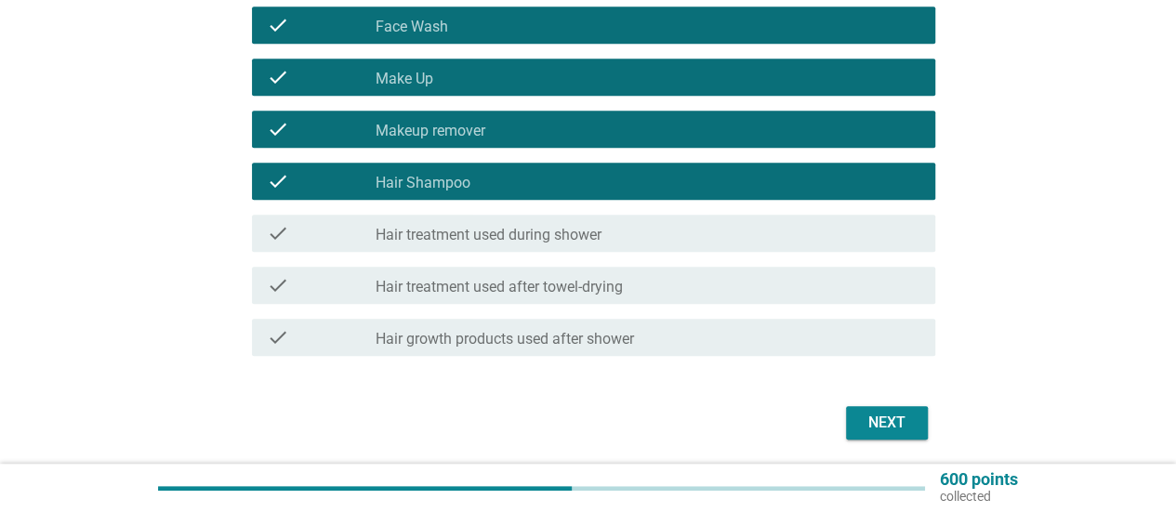
scroll to position [608, 0]
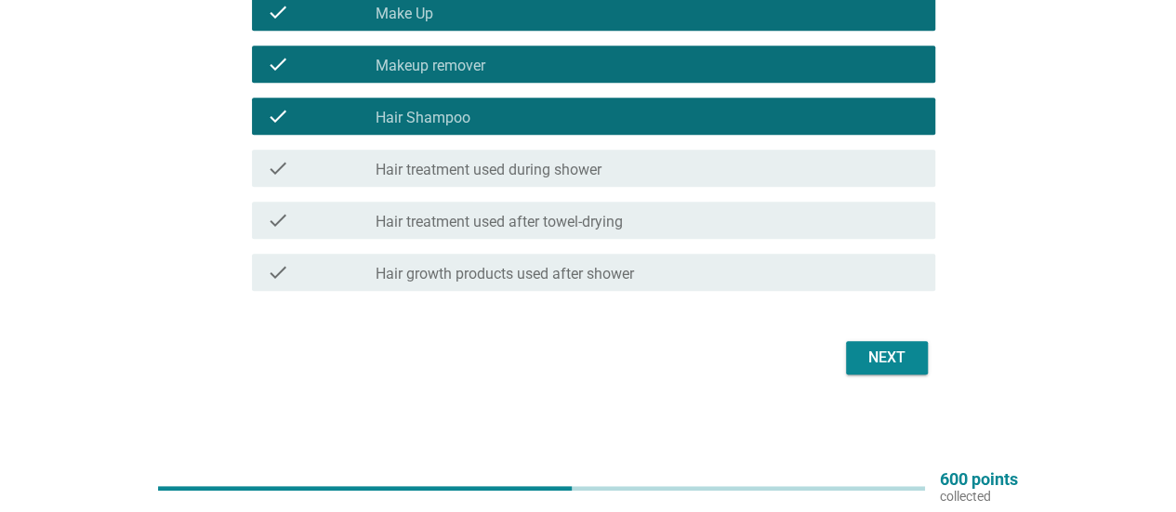
click at [892, 367] on div "Next" at bounding box center [887, 358] width 52 height 22
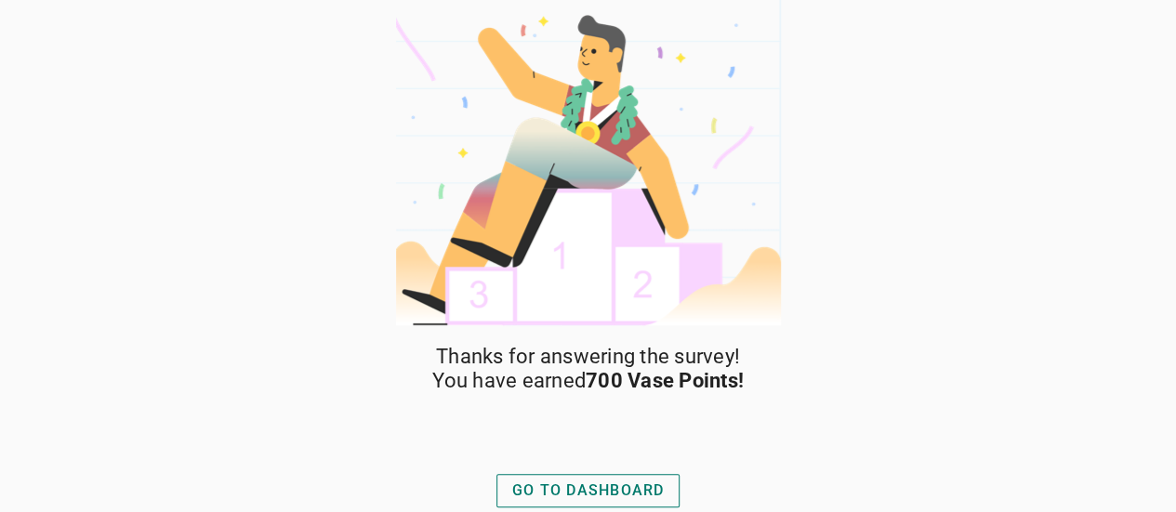
click at [615, 481] on div "GO TO DASHBOARD" at bounding box center [588, 491] width 152 height 22
